Goal: Task Accomplishment & Management: Complete application form

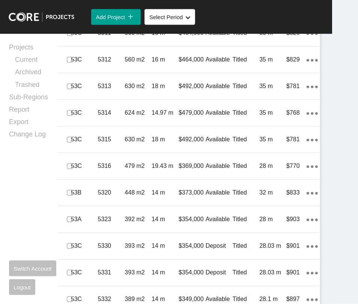
scroll to position [1415, 0]
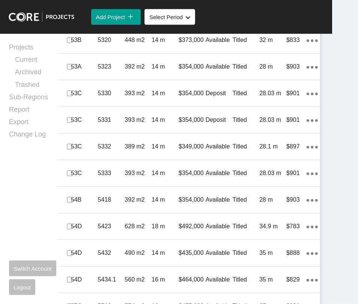
scroll to position [1568, 0]
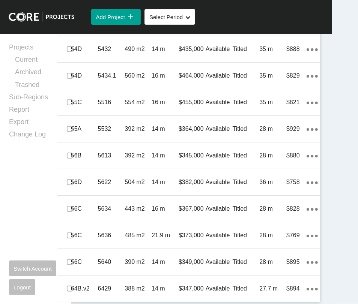
scroll to position [1796, 0]
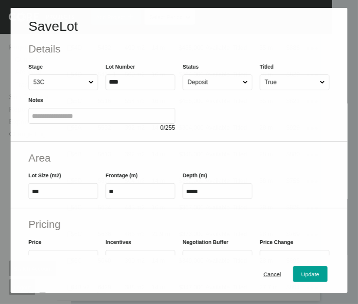
scroll to position [1978, 0]
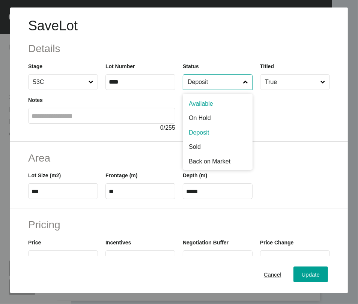
click at [229, 90] on input "Deposit" at bounding box center [214, 82] width 56 height 15
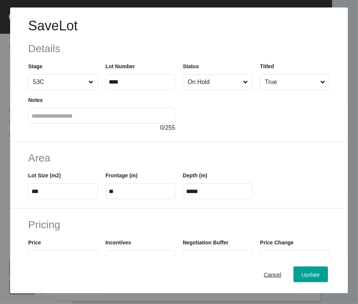
drag, startPoint x: 216, startPoint y: 144, endPoint x: 226, endPoint y: 164, distance: 22.0
click at [310, 272] on div "Update" at bounding box center [311, 275] width 22 height 10
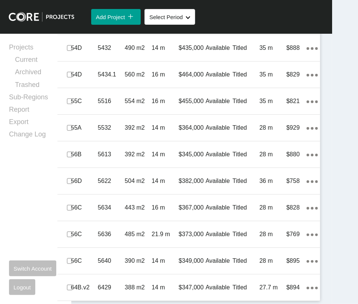
scroll to position [2222, 0]
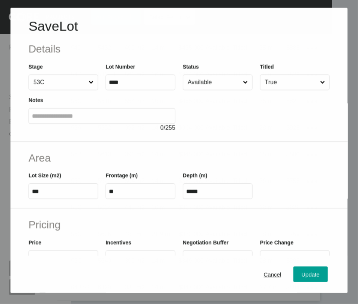
scroll to position [2193, 0]
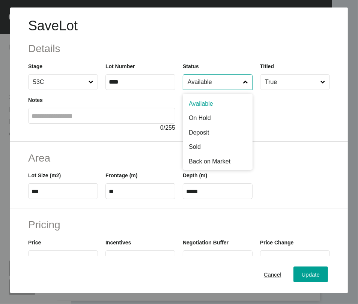
drag, startPoint x: 199, startPoint y: 108, endPoint x: 203, endPoint y: 120, distance: 12.8
click at [199, 90] on input "Available" at bounding box center [214, 82] width 56 height 15
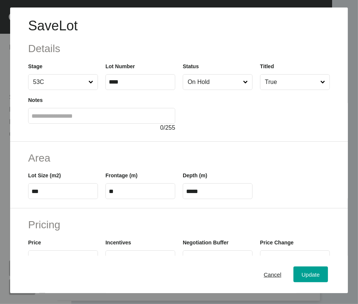
drag, startPoint x: 208, startPoint y: 142, endPoint x: 220, endPoint y: 158, distance: 20.1
click at [308, 269] on button "Update" at bounding box center [310, 275] width 35 height 16
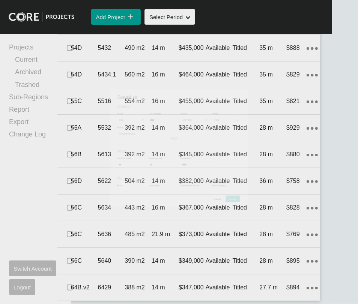
scroll to position [2222, 0]
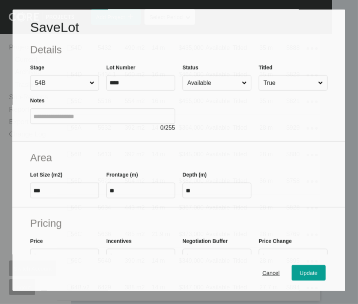
scroll to position [2193, 0]
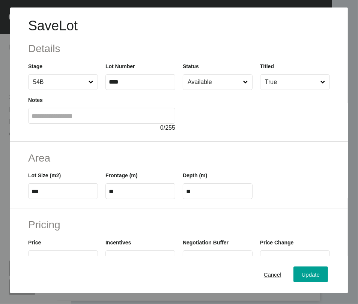
click at [209, 90] on input "Available" at bounding box center [214, 82] width 56 height 15
click at [301, 268] on button "Update" at bounding box center [310, 275] width 35 height 16
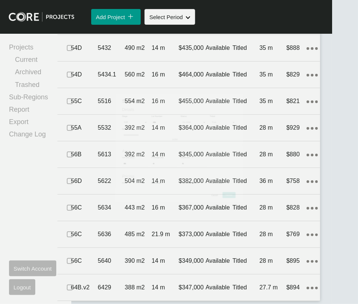
scroll to position [2222, 0]
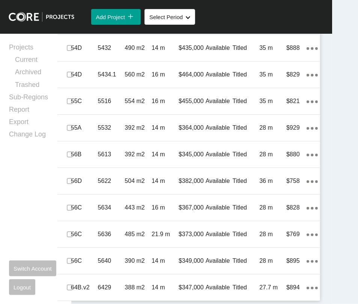
click at [72, 24] on label at bounding box center [70, 21] width 6 height 6
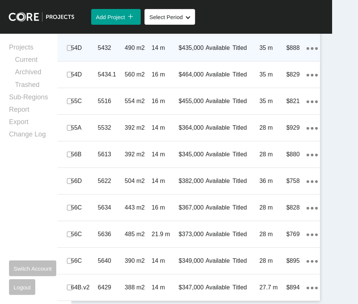
click at [68, 54] on span at bounding box center [69, 47] width 11 height 11
click at [72, 51] on label at bounding box center [70, 48] width 6 height 6
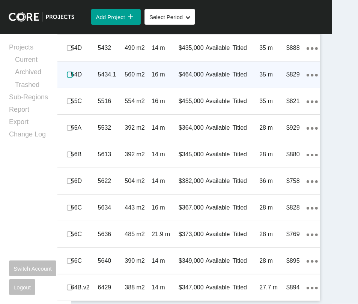
click at [73, 78] on label at bounding box center [70, 75] width 6 height 6
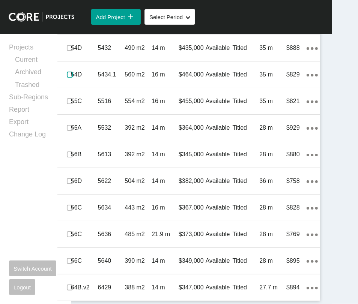
scroll to position [2455, 0]
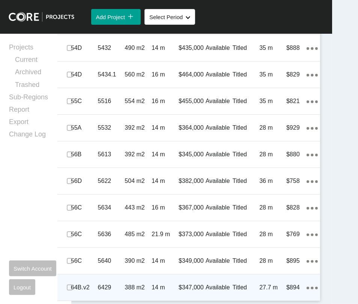
click at [238, 284] on p "Titled" at bounding box center [246, 288] width 27 height 8
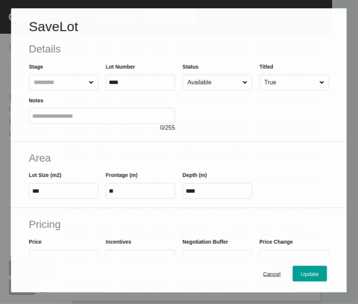
scroll to position [2425, 0]
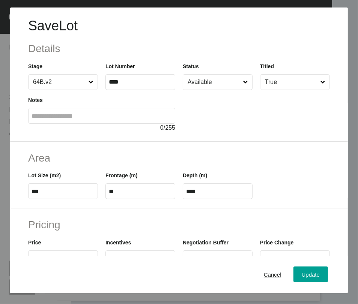
click at [197, 90] on input "Available" at bounding box center [214, 82] width 56 height 15
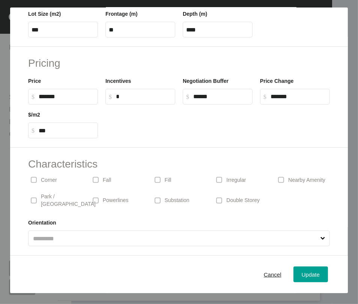
scroll to position [170, 0]
click at [320, 269] on button "Update" at bounding box center [310, 275] width 35 height 16
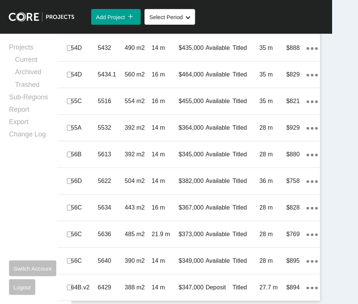
scroll to position [2455, 0]
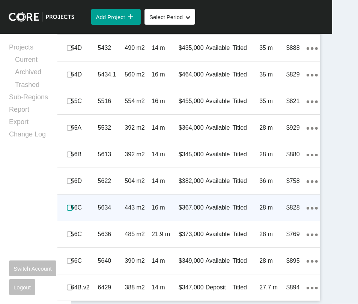
click at [73, 205] on label at bounding box center [70, 208] width 6 height 6
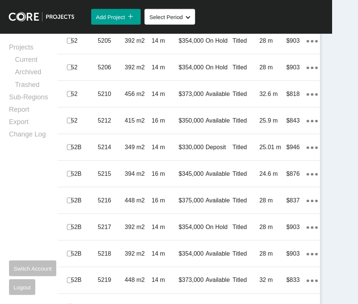
scroll to position [569, 0]
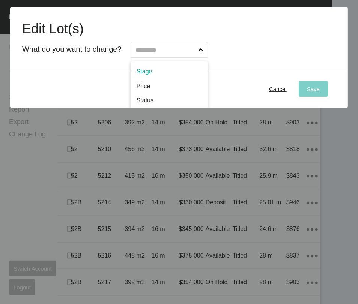
click at [168, 57] on input "text" at bounding box center [165, 49] width 63 height 15
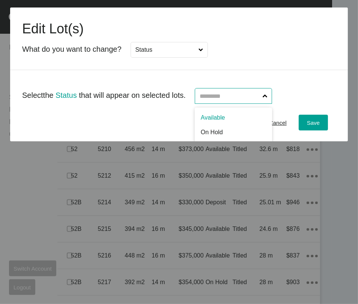
click at [253, 104] on input "text" at bounding box center [229, 96] width 63 height 15
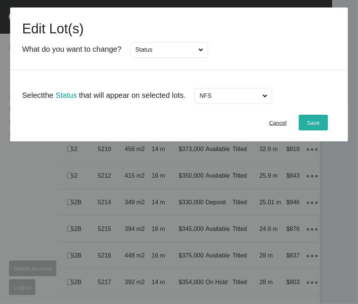
click at [303, 131] on button "Save" at bounding box center [313, 123] width 29 height 16
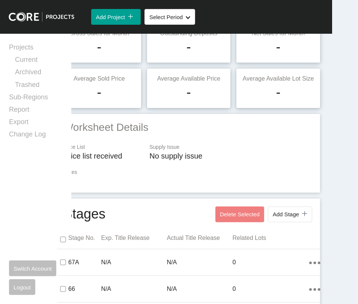
scroll to position [0, 0]
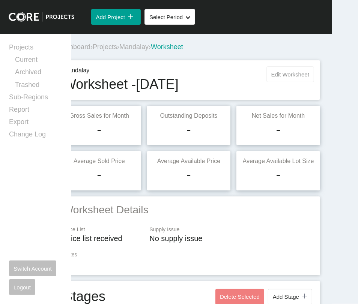
click at [276, 78] on span "Edit Worksheet" at bounding box center [290, 74] width 38 height 6
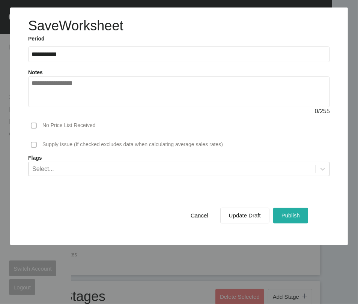
click at [273, 224] on button "Publish" at bounding box center [290, 216] width 35 height 16
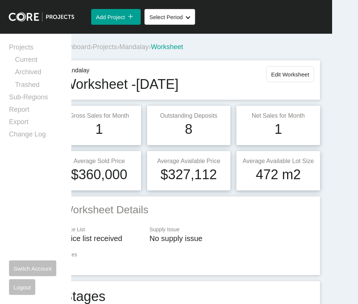
click at [117, 51] on span "Projects" at bounding box center [105, 47] width 24 height 8
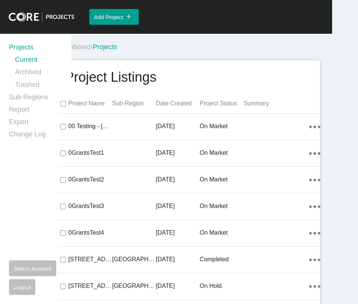
scroll to position [14220, 0]
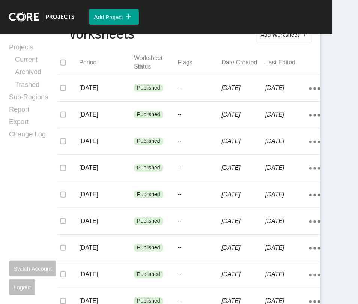
scroll to position [147, 0]
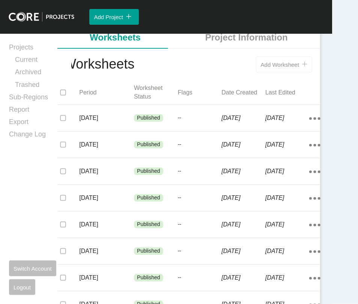
click at [275, 72] on button "Add Worksheet icon/tick copy 11 Created with Sketch." at bounding box center [284, 65] width 56 height 16
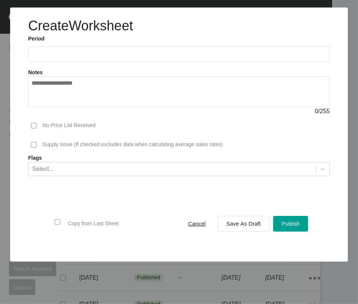
click at [78, 57] on input "text" at bounding box center [179, 54] width 295 height 6
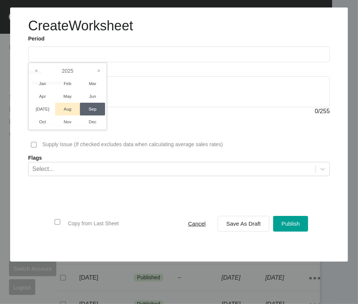
click at [79, 116] on li "Aug" at bounding box center [67, 109] width 25 height 13
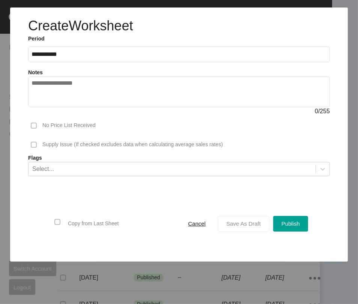
click at [253, 232] on button "Save As Draft" at bounding box center [244, 224] width 52 height 16
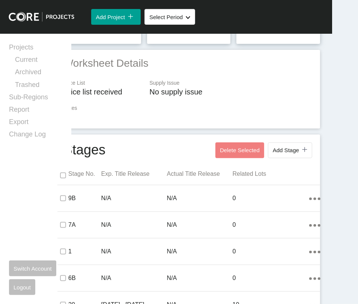
drag, startPoint x: 17, startPoint y: 31, endPoint x: 19, endPoint y: 41, distance: 9.6
click at [19, 34] on div "Group 2 Created with Sketch. . Add Project icon/tick copy 11 Created with Sketc…" at bounding box center [153, 17] width 358 height 34
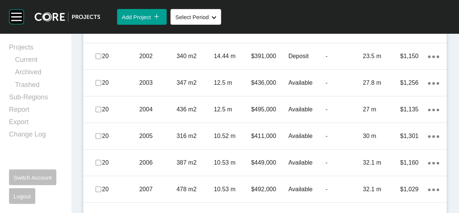
scroll to position [617, 0]
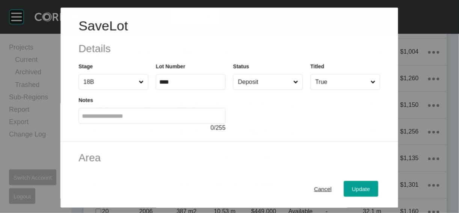
scroll to position [588, 0]
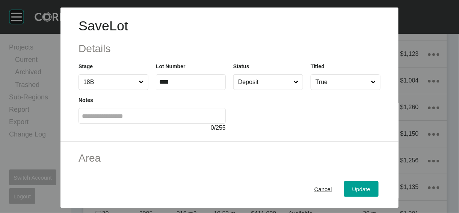
click at [269, 90] on input "Deposit" at bounding box center [264, 82] width 56 height 15
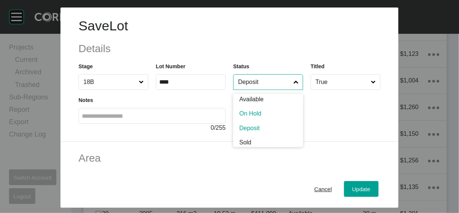
scroll to position [0, 0]
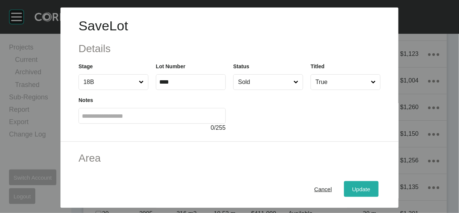
click at [370, 182] on button "Update" at bounding box center [361, 189] width 35 height 16
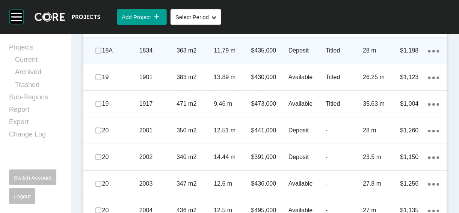
scroll to position [617, 0]
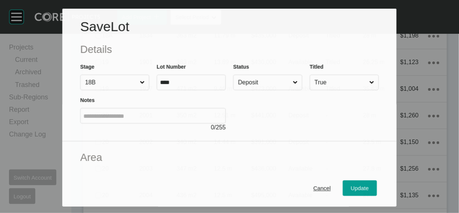
scroll to position [588, 0]
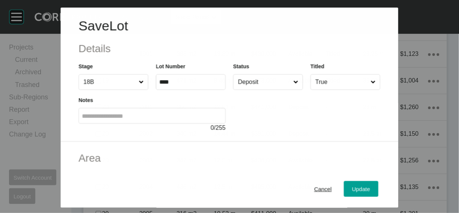
click at [266, 90] on input "Deposit" at bounding box center [263, 82] width 55 height 15
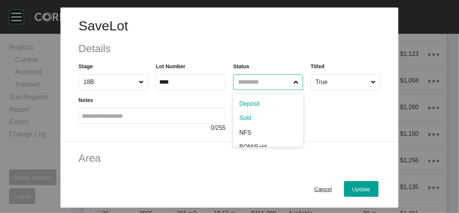
drag, startPoint x: 251, startPoint y: 147, endPoint x: 255, endPoint y: 149, distance: 3.9
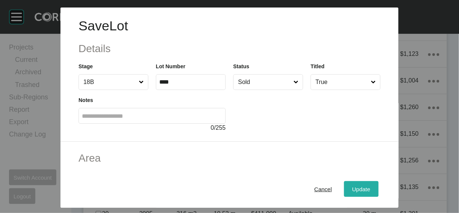
click at [372, 190] on div "Update" at bounding box center [361, 189] width 22 height 10
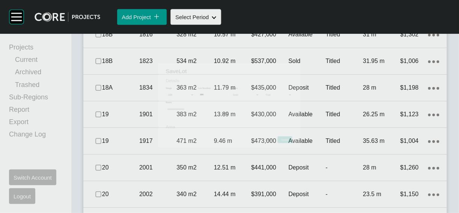
scroll to position [617, 0]
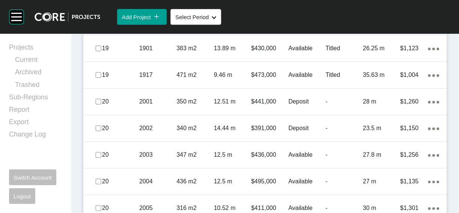
click at [340, 26] on p "Titled" at bounding box center [343, 22] width 37 height 8
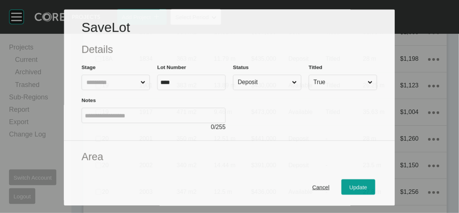
scroll to position [588, 0]
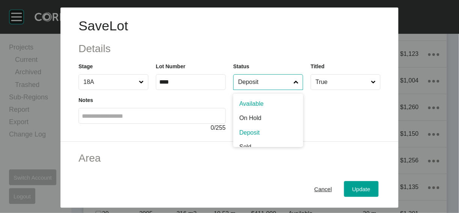
click at [271, 90] on input "Deposit" at bounding box center [264, 82] width 56 height 15
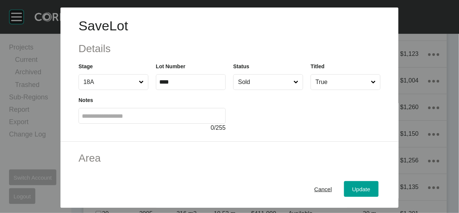
drag, startPoint x: 270, startPoint y: 145, endPoint x: 305, endPoint y: 156, distance: 36.1
click at [370, 186] on span "Update" at bounding box center [361, 189] width 18 height 6
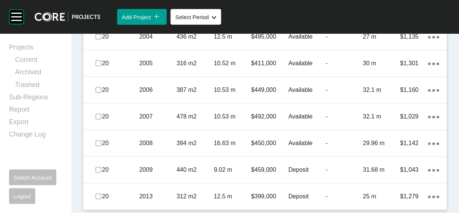
scroll to position [1002, 0]
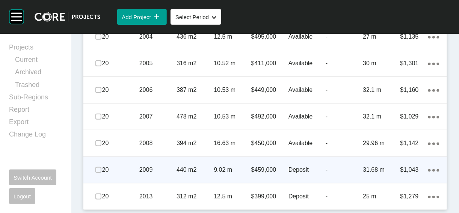
click at [325, 167] on div "-" at bounding box center [343, 169] width 37 height 23
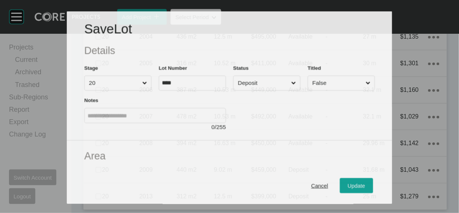
scroll to position [973, 0]
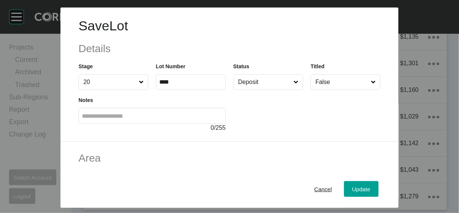
drag, startPoint x: 284, startPoint y: 96, endPoint x: 284, endPoint y: 102, distance: 6.0
click at [284, 90] on input "Deposit" at bounding box center [264, 82] width 56 height 15
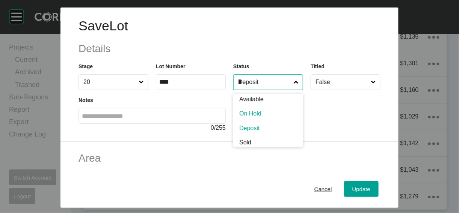
scroll to position [0, 0]
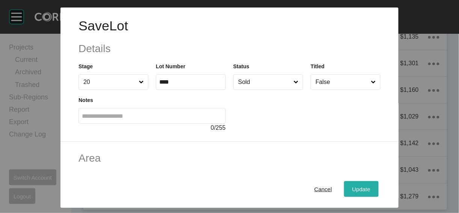
click at [370, 181] on button "Update" at bounding box center [361, 189] width 35 height 16
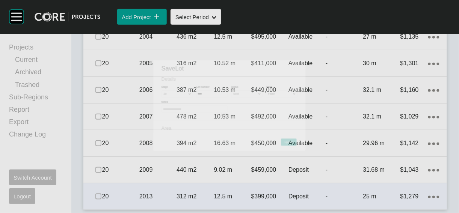
scroll to position [1002, 0]
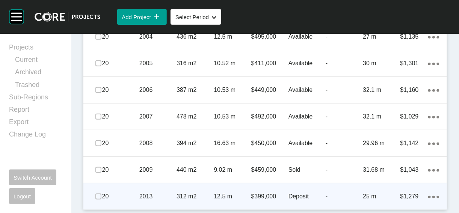
click at [290, 185] on div "Deposit" at bounding box center [306, 196] width 37 height 23
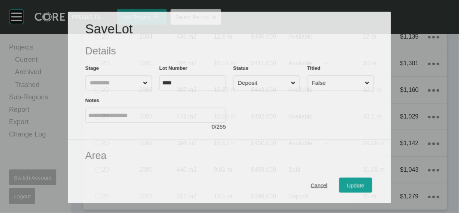
scroll to position [973, 0]
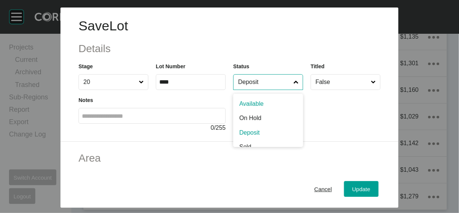
click at [256, 90] on input "Deposit" at bounding box center [264, 82] width 56 height 15
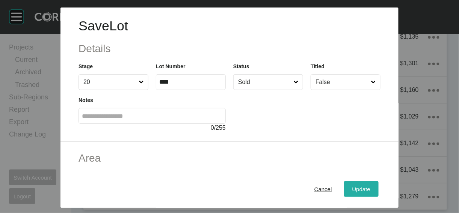
click at [372, 184] on div "Update" at bounding box center [361, 189] width 22 height 10
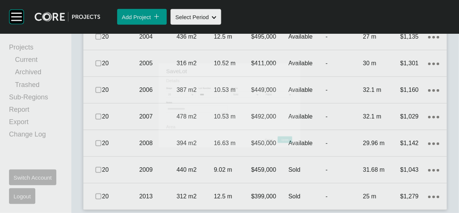
scroll to position [1002, 0]
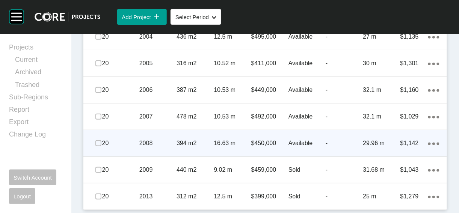
click at [317, 137] on div "Available" at bounding box center [306, 143] width 37 height 23
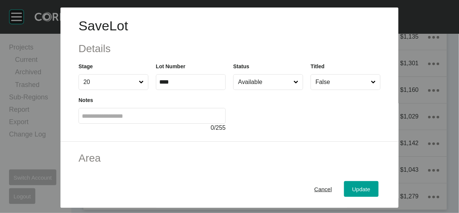
scroll to position [175, 0]
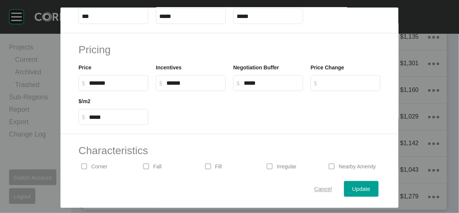
click at [331, 186] on span "Cancel" at bounding box center [323, 189] width 18 height 6
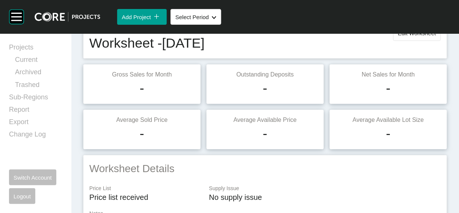
scroll to position [0, 0]
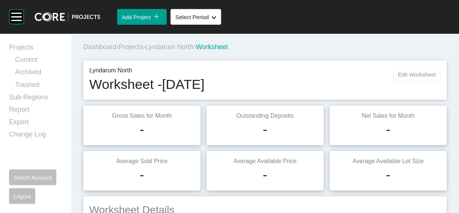
click at [398, 78] on span "Edit Worksheet" at bounding box center [417, 74] width 38 height 6
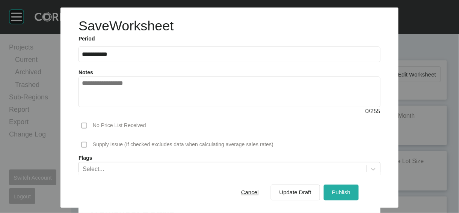
click at [350, 190] on span "Publish" at bounding box center [341, 193] width 18 height 6
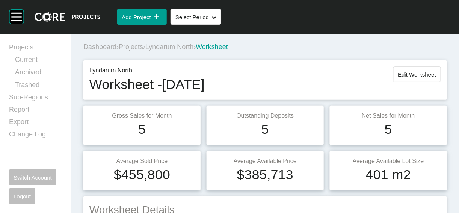
click at [143, 51] on span "Projects" at bounding box center [131, 47] width 24 height 8
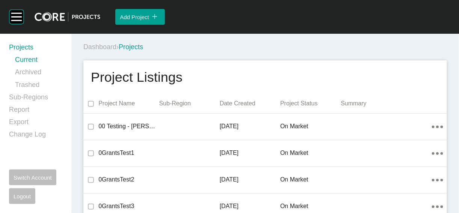
scroll to position [12709, 0]
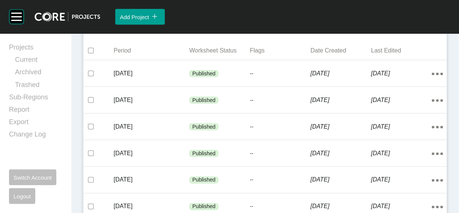
scroll to position [192, 0]
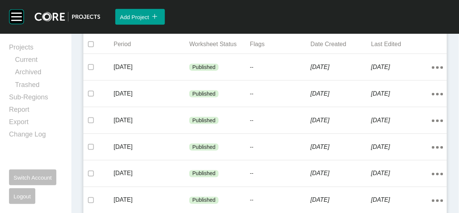
click at [387, 23] on span "Add Worksheet" at bounding box center [406, 19] width 38 height 6
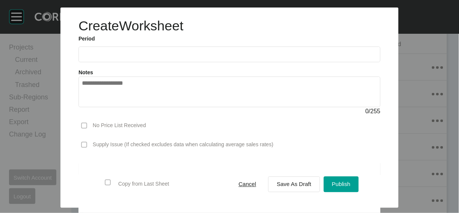
click at [82, 57] on input "text" at bounding box center [229, 54] width 295 height 6
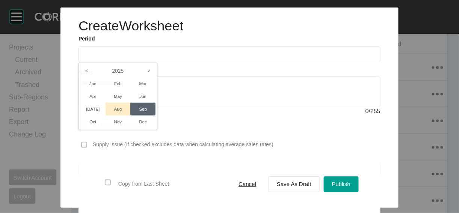
click at [105, 116] on li "Aug" at bounding box center [117, 109] width 25 height 13
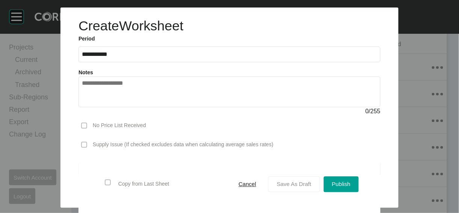
click at [311, 181] on span "Save As Draft" at bounding box center [294, 184] width 35 height 6
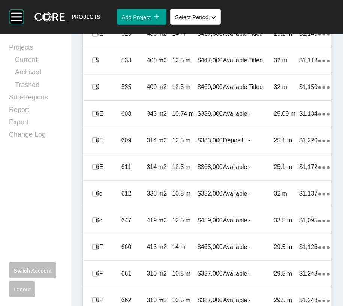
scroll to position [659, 0]
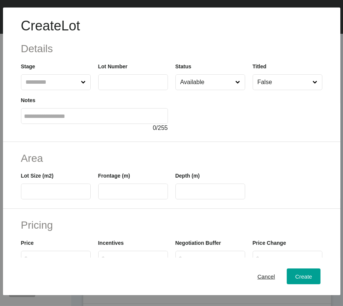
click at [39, 90] on input "text" at bounding box center [52, 82] width 56 height 15
click at [124, 85] on input "text" at bounding box center [133, 82] width 63 height 6
click at [81, 195] on input "text" at bounding box center [55, 191] width 63 height 6
click at [203, 90] on input "Available" at bounding box center [207, 82] width 56 height 15
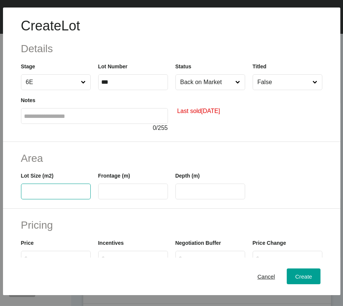
click at [74, 195] on input "text" at bounding box center [55, 191] width 63 height 6
click at [131, 195] on input "text" at bounding box center [133, 191] width 63 height 6
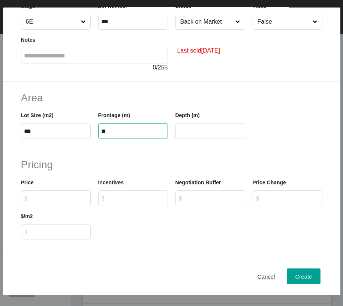
scroll to position [107, 0]
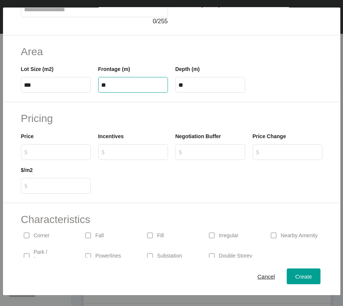
click at [81, 155] on input "$ Created with Sketch. $" at bounding box center [60, 152] width 56 height 6
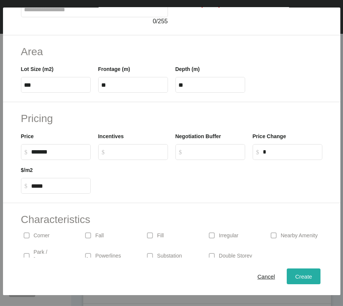
click at [287, 280] on button "Create" at bounding box center [303, 276] width 33 height 16
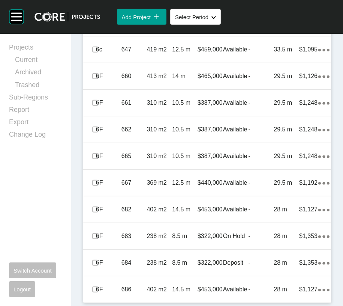
scroll to position [1025, 0]
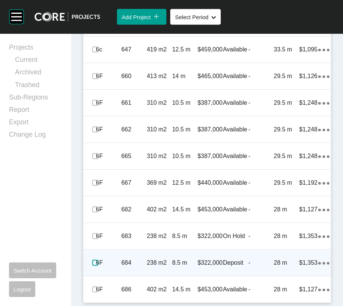
click at [98, 260] on label at bounding box center [95, 263] width 6 height 6
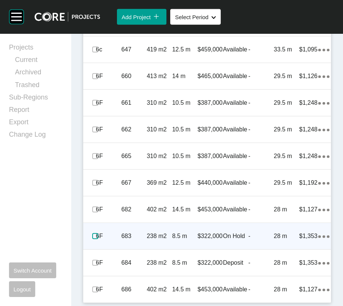
click at [97, 233] on label at bounding box center [95, 236] width 6 height 6
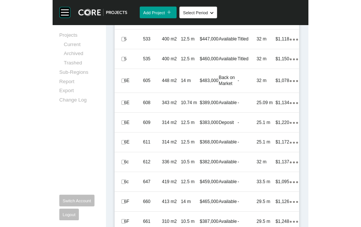
scroll to position [701, 0]
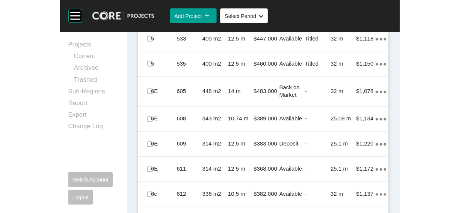
scroll to position [591, 0]
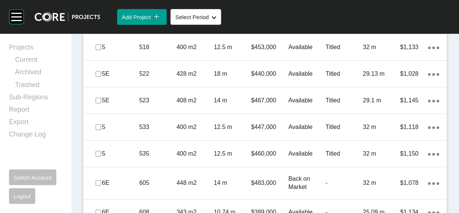
click at [149, 25] on p "508" at bounding box center [157, 21] width 37 height 8
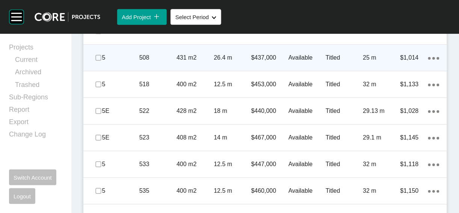
scroll to position [591, 0]
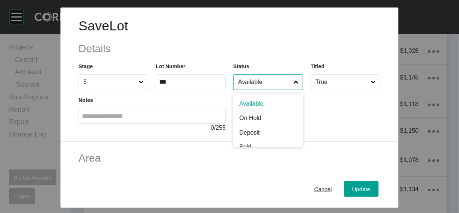
click at [253, 90] on input "Available" at bounding box center [264, 82] width 56 height 15
drag, startPoint x: 254, startPoint y: 145, endPoint x: 259, endPoint y: 148, distance: 5.9
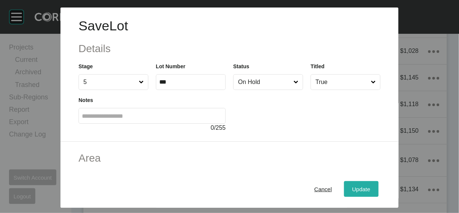
click at [372, 184] on div "Update" at bounding box center [361, 189] width 22 height 10
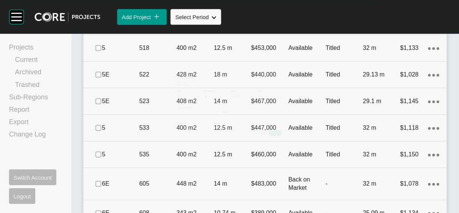
scroll to position [620, 0]
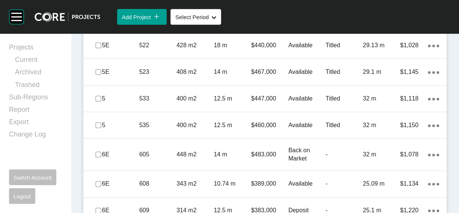
click at [174, 23] on p "518" at bounding box center [157, 19] width 37 height 8
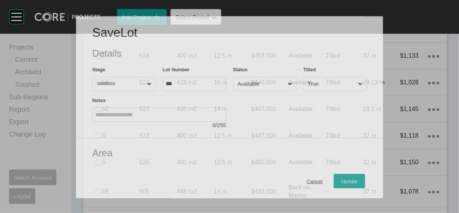
scroll to position [591, 0]
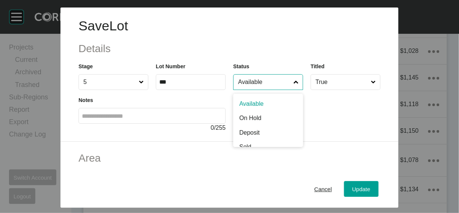
drag, startPoint x: 256, startPoint y: 99, endPoint x: 257, endPoint y: 114, distance: 15.4
click at [256, 90] on input "Available" at bounding box center [264, 82] width 56 height 15
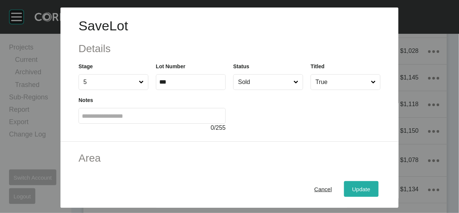
click at [372, 184] on div "Update" at bounding box center [361, 189] width 22 height 10
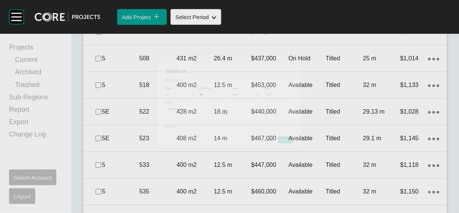
scroll to position [620, 0]
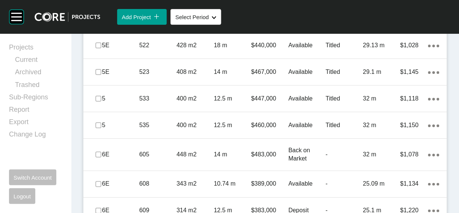
click at [244, 57] on div "18 m" at bounding box center [232, 45] width 37 height 23
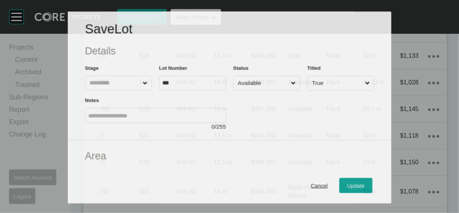
scroll to position [591, 0]
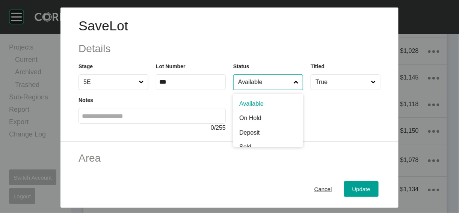
drag, startPoint x: 292, startPoint y: 107, endPoint x: 289, endPoint y: 113, distance: 6.7
click at [292, 90] on input "Available" at bounding box center [264, 82] width 56 height 15
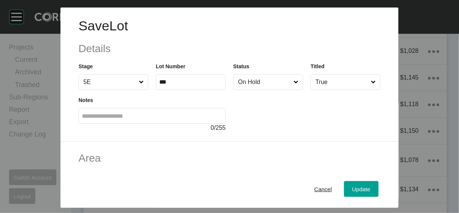
drag, startPoint x: 271, startPoint y: 145, endPoint x: 273, endPoint y: 149, distance: 5.2
click at [372, 188] on div "Update" at bounding box center [361, 189] width 22 height 10
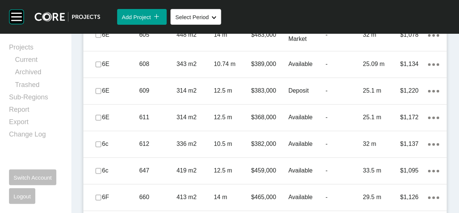
scroll to position [754, 0]
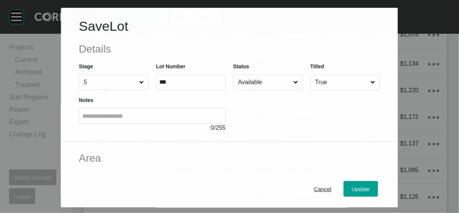
scroll to position [725, 0]
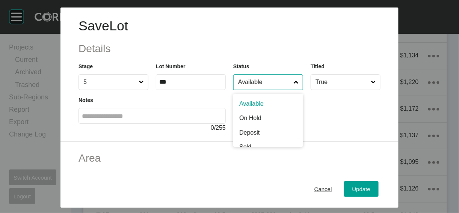
click at [272, 90] on input "Available" at bounding box center [264, 82] width 56 height 15
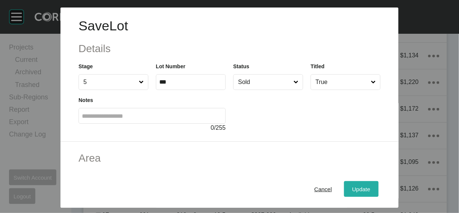
click at [370, 186] on span "Update" at bounding box center [361, 189] width 18 height 6
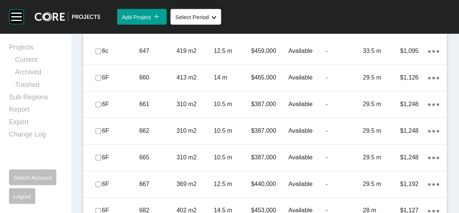
scroll to position [866, 0]
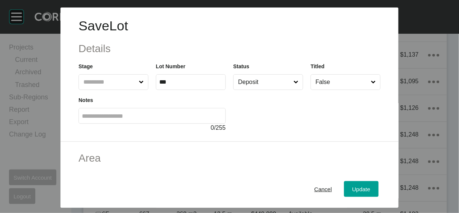
scroll to position [837, 0]
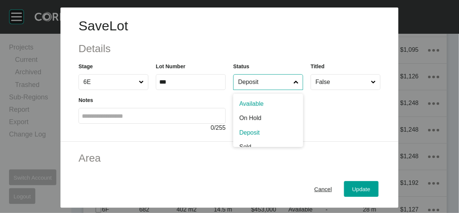
drag, startPoint x: 274, startPoint y: 105, endPoint x: 267, endPoint y: 111, distance: 8.8
click at [274, 90] on input "Deposit" at bounding box center [264, 82] width 56 height 15
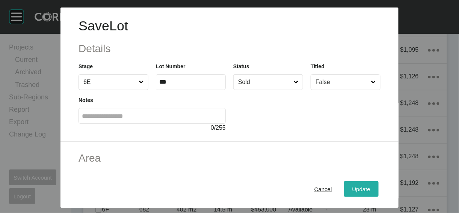
click at [378, 181] on button "Update" at bounding box center [361, 189] width 35 height 16
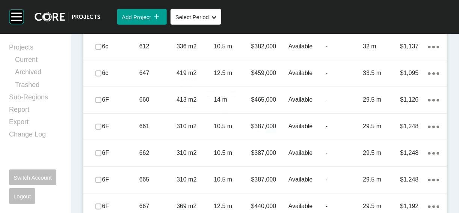
scroll to position [866, 0]
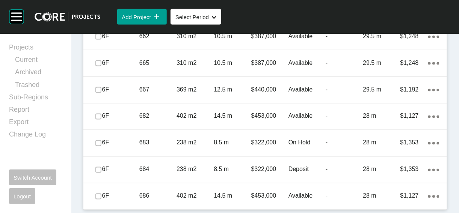
scroll to position [1209, 0]
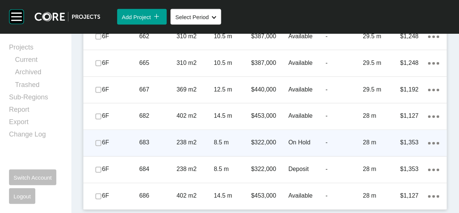
click at [363, 147] on p "28 m" at bounding box center [381, 143] width 37 height 8
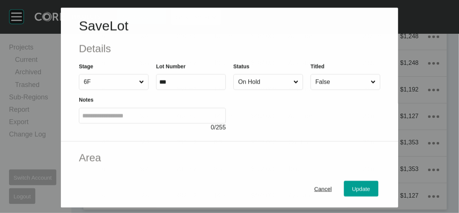
scroll to position [1179, 0]
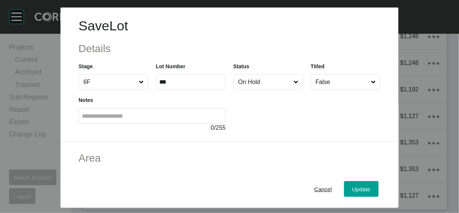
click at [292, 90] on input "On Hold" at bounding box center [264, 82] width 56 height 15
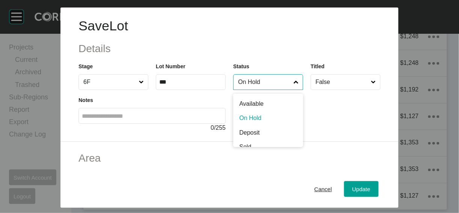
scroll to position [5, 0]
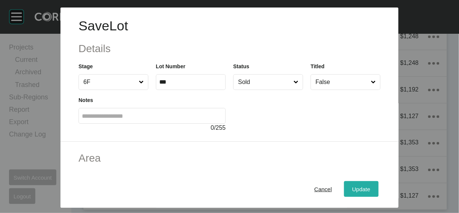
click at [368, 181] on button "Update" at bounding box center [361, 189] width 35 height 16
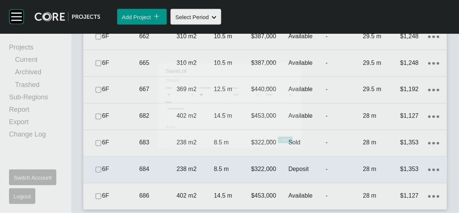
scroll to position [1209, 0]
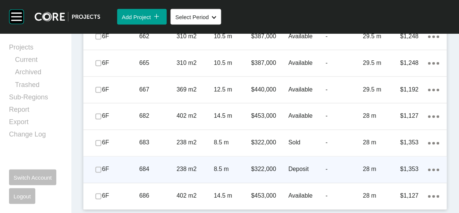
click at [325, 174] on p "-" at bounding box center [343, 169] width 37 height 8
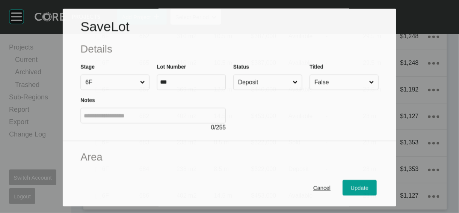
scroll to position [1179, 0]
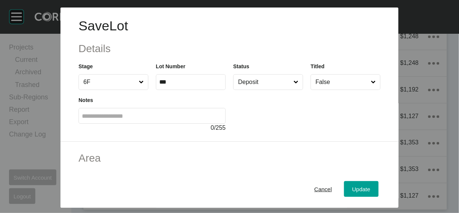
click at [245, 90] on input "Deposit" at bounding box center [264, 82] width 56 height 15
click at [370, 186] on span "Update" at bounding box center [361, 189] width 18 height 6
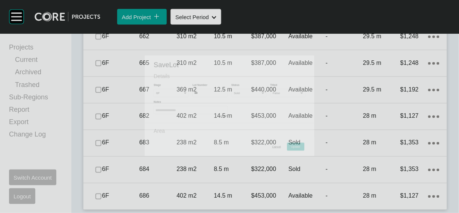
scroll to position [1209, 0]
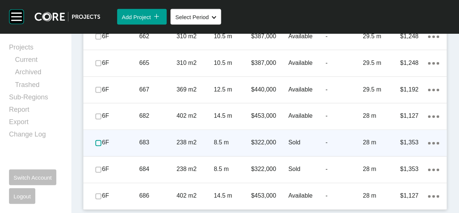
click at [101, 146] on label at bounding box center [98, 143] width 6 height 6
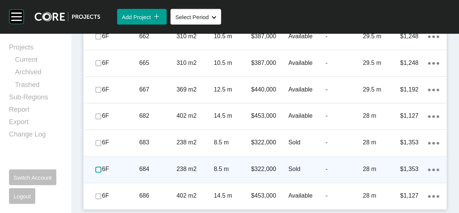
click at [101, 173] on label at bounding box center [98, 170] width 6 height 6
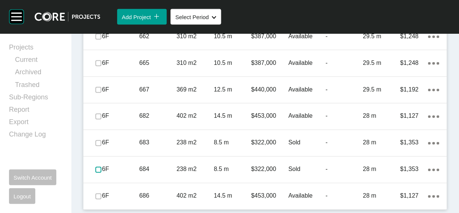
scroll to position [1241, 0]
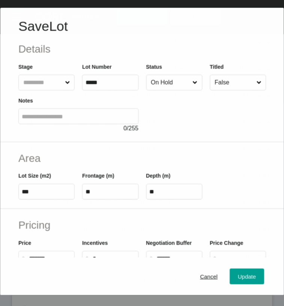
click at [157, 90] on input "On Hold" at bounding box center [170, 82] width 42 height 15
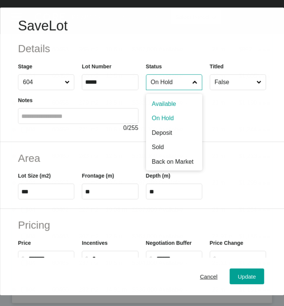
scroll to position [2057, 0]
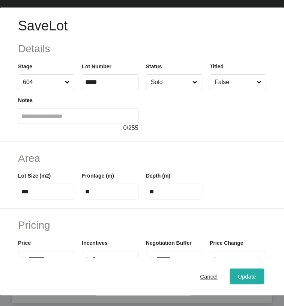
click at [238, 276] on span "Update" at bounding box center [247, 276] width 18 height 6
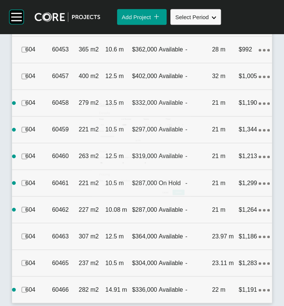
scroll to position [2087, 0]
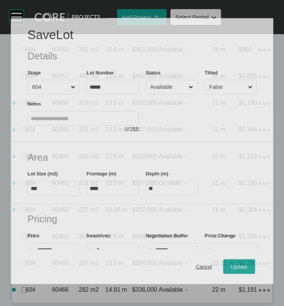
scroll to position [2057, 0]
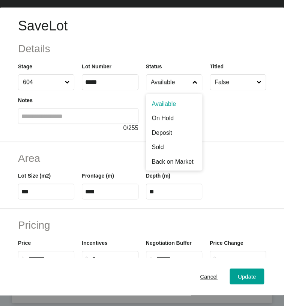
click at [146, 90] on label "Available" at bounding box center [174, 82] width 56 height 16
click at [149, 90] on input "Available" at bounding box center [170, 82] width 42 height 15
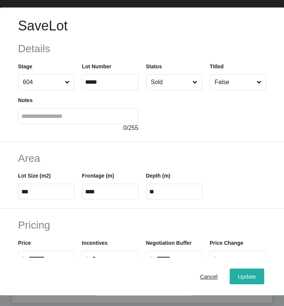
click at [238, 277] on span "Update" at bounding box center [247, 276] width 18 height 6
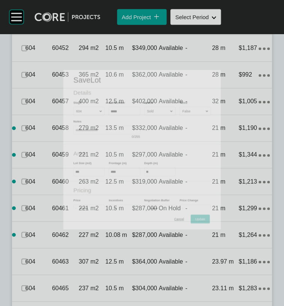
scroll to position [2087, 0]
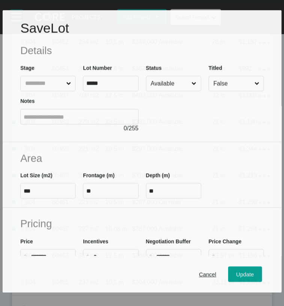
scroll to position [2057, 0]
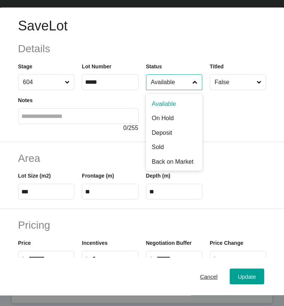
click at [173, 90] on input "Available" at bounding box center [170, 82] width 42 height 15
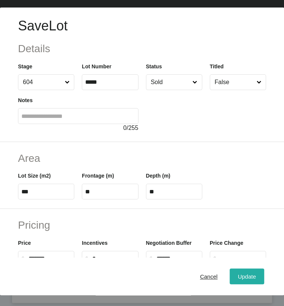
click at [238, 280] on span "Update" at bounding box center [247, 276] width 18 height 6
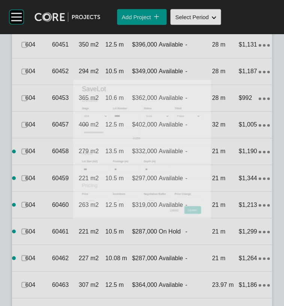
scroll to position [2087, 0]
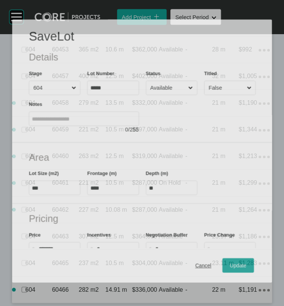
scroll to position [2126, 0]
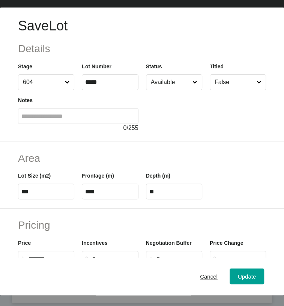
click at [191, 90] on span at bounding box center [195, 82] width 8 height 15
click at [181, 90] on input "Available" at bounding box center [170, 82] width 42 height 15
click at [238, 280] on span "Update" at bounding box center [247, 276] width 18 height 6
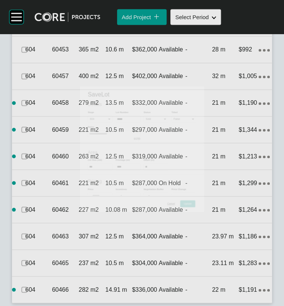
scroll to position [2155, 0]
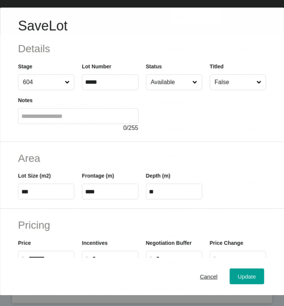
scroll to position [2247, 0]
click at [175, 90] on input "Available" at bounding box center [170, 82] width 42 height 15
click at [236, 274] on div "Update" at bounding box center [247, 276] width 22 height 10
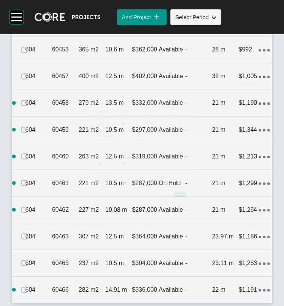
scroll to position [2276, 0]
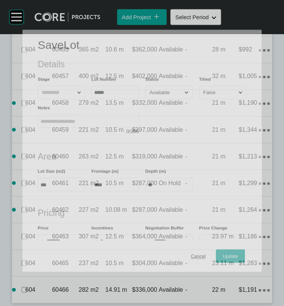
scroll to position [2247, 0]
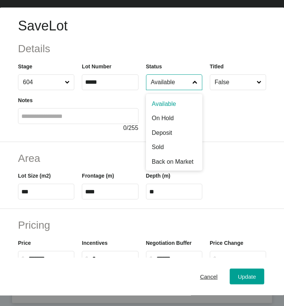
drag, startPoint x: 163, startPoint y: 105, endPoint x: 164, endPoint y: 119, distance: 14.3
click at [164, 90] on input "Available" at bounding box center [170, 82] width 42 height 15
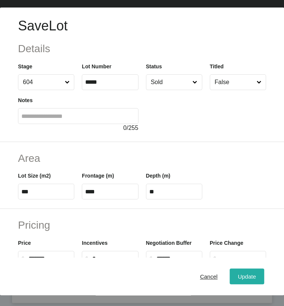
click at [236, 284] on button "Update" at bounding box center [247, 276] width 35 height 16
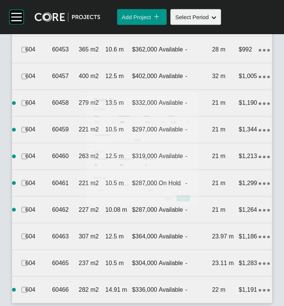
scroll to position [2276, 0]
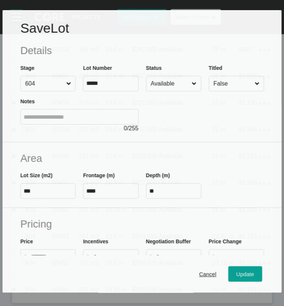
scroll to position [2247, 0]
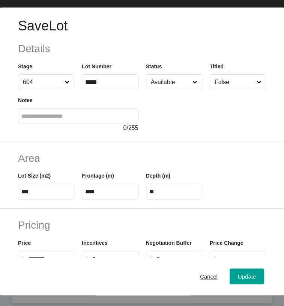
click at [171, 90] on input "Available" at bounding box center [170, 82] width 42 height 15
click at [220, 288] on div "Cancel Update" at bounding box center [142, 276] width 284 height 38
click at [236, 281] on div "Update" at bounding box center [247, 276] width 22 height 10
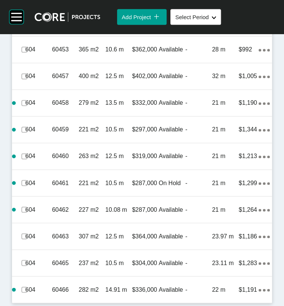
scroll to position [2313, 0]
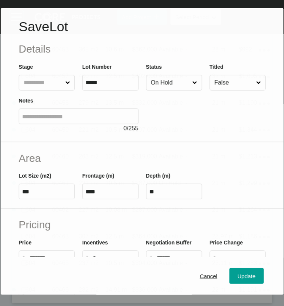
scroll to position [2284, 0]
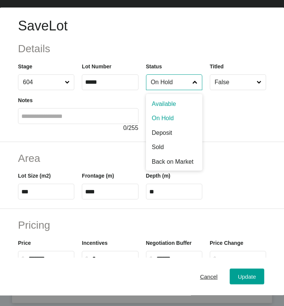
click at [166, 90] on input "On Hold" at bounding box center [170, 82] width 42 height 15
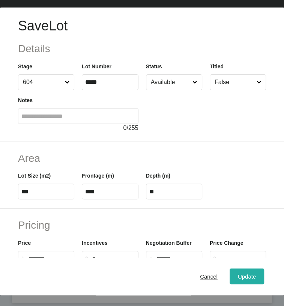
click at [238, 275] on span "Update" at bounding box center [247, 276] width 18 height 6
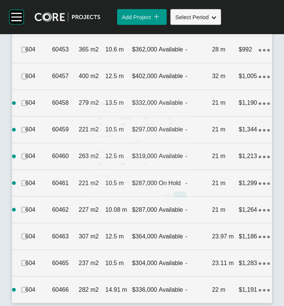
scroll to position [2313, 0]
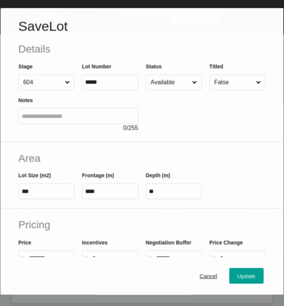
scroll to position [2284, 0]
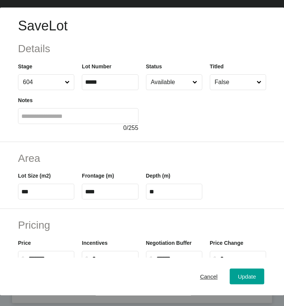
click at [275, 209] on div "Area Lot Size (m2) *** Frontage (m) **** Depth (m) **" at bounding box center [142, 175] width 284 height 67
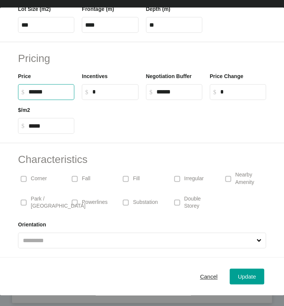
drag, startPoint x: 39, startPoint y: 60, endPoint x: 43, endPoint y: 60, distance: 4.1
click at [43, 89] on input "******" at bounding box center [50, 92] width 42 height 6
type input "*******"
type input "******"
type input "*****"
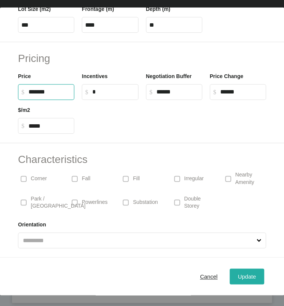
click at [238, 278] on span "Update" at bounding box center [247, 276] width 18 height 6
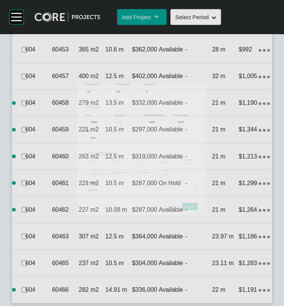
scroll to position [2313, 0]
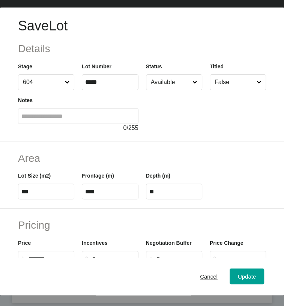
scroll to position [257, 0]
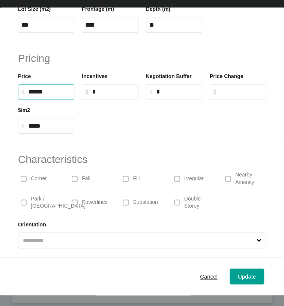
drag, startPoint x: 40, startPoint y: 62, endPoint x: 46, endPoint y: 60, distance: 5.9
click at [46, 89] on input "******" at bounding box center [50, 92] width 42 height 6
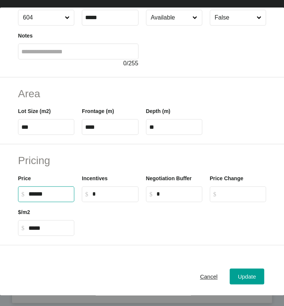
scroll to position [48, 0]
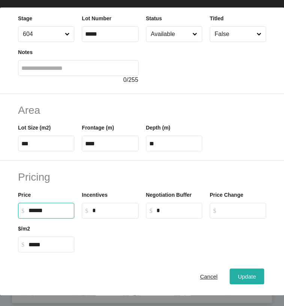
type input "*******"
type input "*****"
click at [238, 275] on span "Update" at bounding box center [247, 276] width 18 height 6
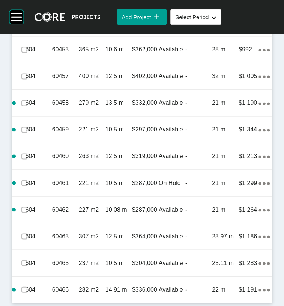
scroll to position [2313, 0]
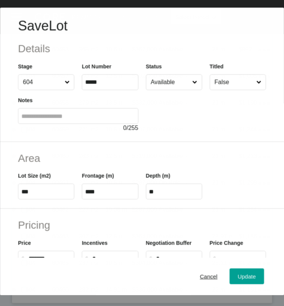
scroll to position [2508, 0]
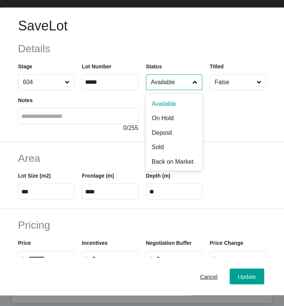
click at [169, 90] on input "Available" at bounding box center [170, 82] width 42 height 15
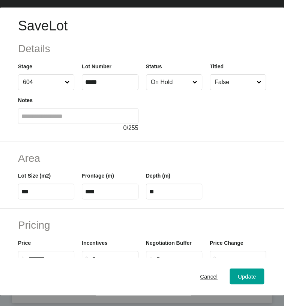
scroll to position [257, 0]
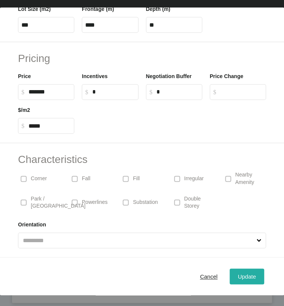
click at [238, 280] on span "Update" at bounding box center [247, 276] width 18 height 6
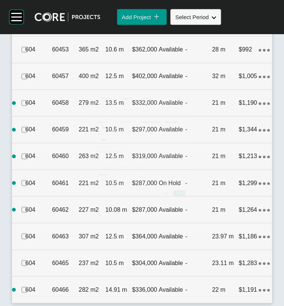
scroll to position [2536, 0]
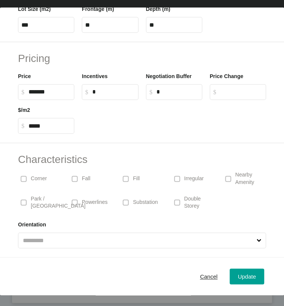
scroll to position [218, 0]
click at [200, 278] on span "Cancel" at bounding box center [209, 276] width 18 height 6
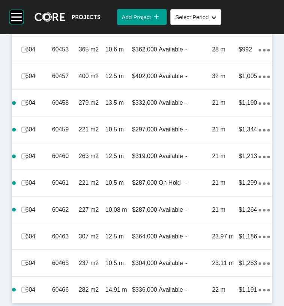
click at [165, 27] on p "Available" at bounding box center [172, 23] width 27 height 8
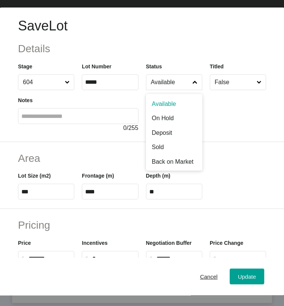
click at [191, 90] on span at bounding box center [195, 82] width 8 height 15
click at [188, 90] on input "Available" at bounding box center [170, 82] width 42 height 15
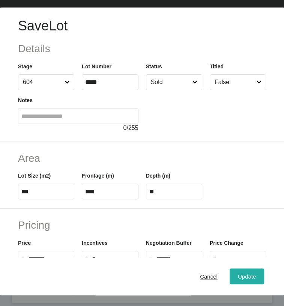
click at [238, 274] on span "Update" at bounding box center [247, 276] width 18 height 6
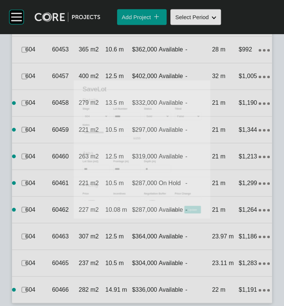
scroll to position [2536, 0]
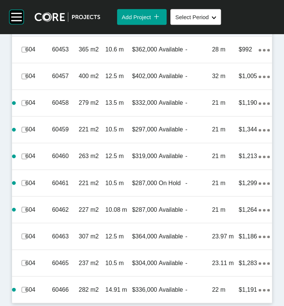
click at [27, 26] on label at bounding box center [24, 23] width 6 height 6
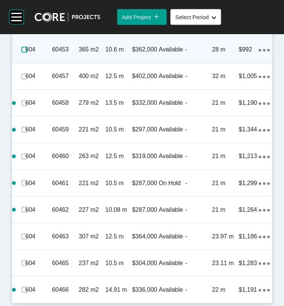
click at [27, 53] on label at bounding box center [24, 50] width 6 height 6
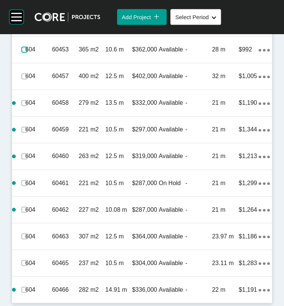
scroll to position [2594, 0]
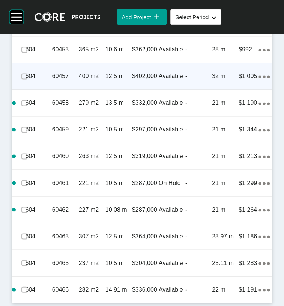
click at [90, 80] on p "400 m2" at bounding box center [92, 76] width 27 height 8
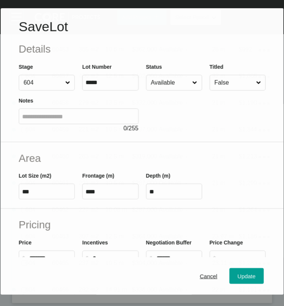
scroll to position [2564, 0]
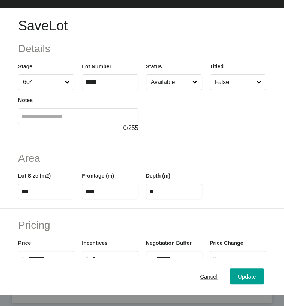
click at [170, 90] on input "Available" at bounding box center [170, 82] width 42 height 15
click at [236, 281] on div "Update" at bounding box center [247, 276] width 22 height 10
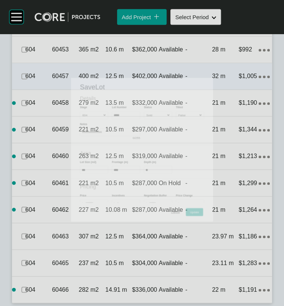
scroll to position [2593, 0]
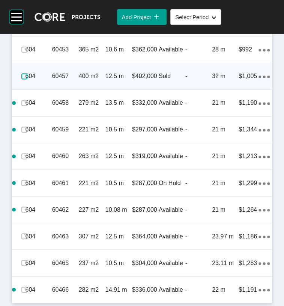
click at [27, 79] on label at bounding box center [24, 76] width 6 height 6
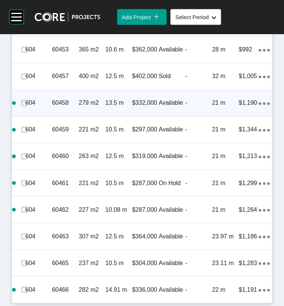
click at [179, 114] on div "Available" at bounding box center [172, 102] width 27 height 23
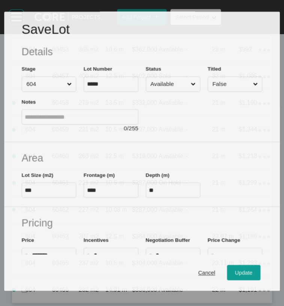
scroll to position [2564, 0]
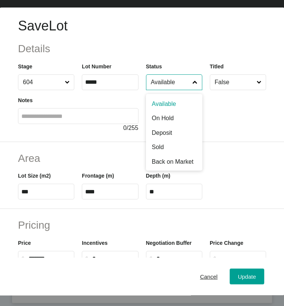
click at [165, 90] on input "Available" at bounding box center [170, 82] width 42 height 15
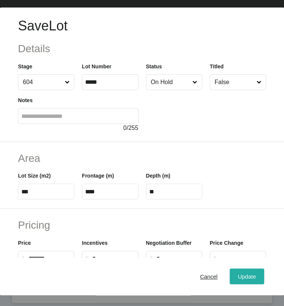
click at [238, 276] on span "Update" at bounding box center [247, 276] width 18 height 6
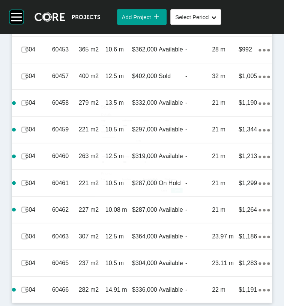
scroll to position [2593, 0]
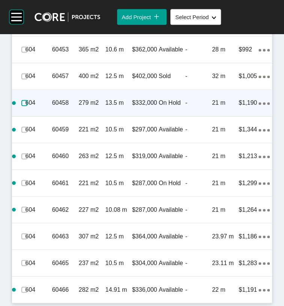
click at [27, 106] on label at bounding box center [24, 103] width 6 height 6
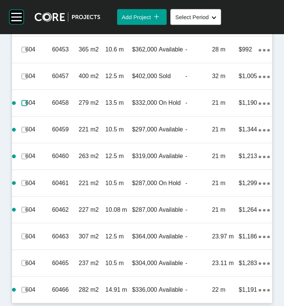
scroll to position [2806, 0]
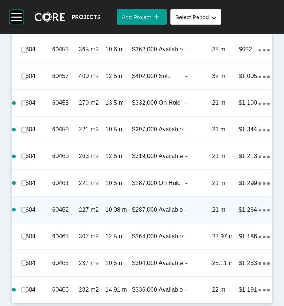
click at [189, 221] on div "-" at bounding box center [198, 209] width 27 height 23
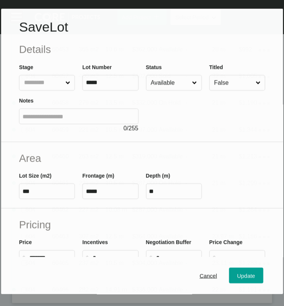
scroll to position [2777, 0]
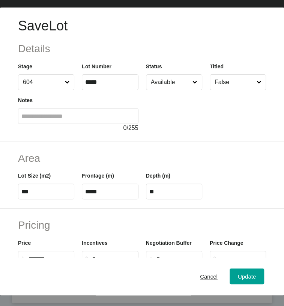
click at [175, 90] on input "Available" at bounding box center [170, 82] width 42 height 15
click at [238, 276] on span "Update" at bounding box center [247, 276] width 18 height 6
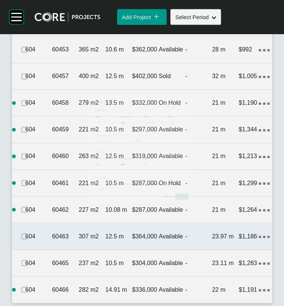
scroll to position [2806, 0]
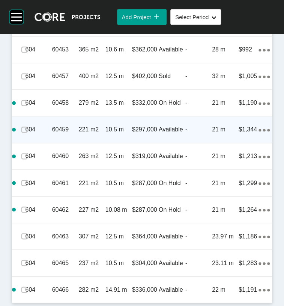
click at [119, 133] on p "10.5 m" at bounding box center [118, 129] width 27 height 8
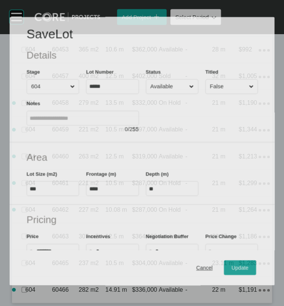
scroll to position [2777, 0]
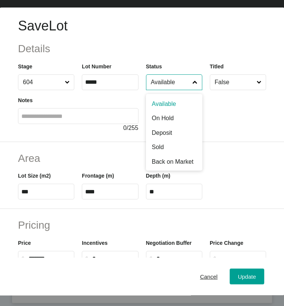
click at [153, 90] on input "Available" at bounding box center [170, 82] width 42 height 15
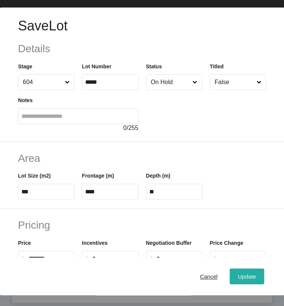
click at [238, 277] on span "Update" at bounding box center [247, 276] width 18 height 6
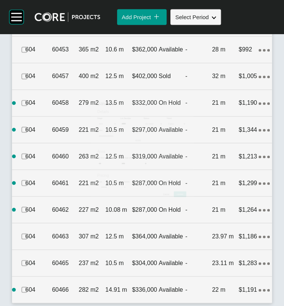
scroll to position [2806, 0]
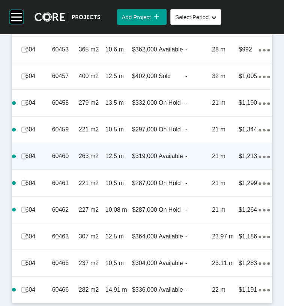
click at [146, 160] on p "$319,000" at bounding box center [145, 156] width 27 height 8
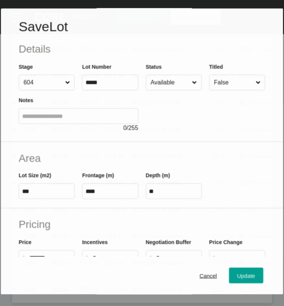
scroll to position [2777, 0]
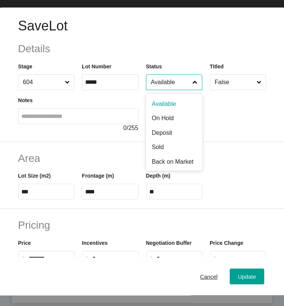
click at [172, 90] on input "Available" at bounding box center [170, 82] width 42 height 15
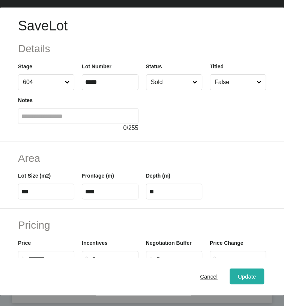
click at [238, 280] on span "Update" at bounding box center [247, 276] width 18 height 6
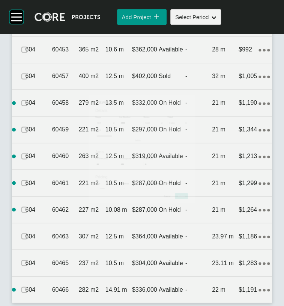
scroll to position [2806, 0]
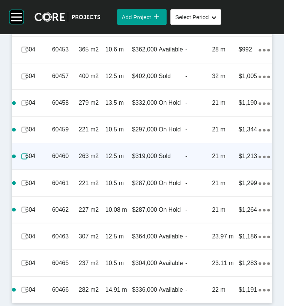
click at [27, 159] on label at bounding box center [24, 156] width 6 height 6
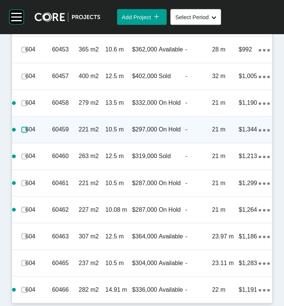
click at [27, 131] on label at bounding box center [24, 129] width 6 height 6
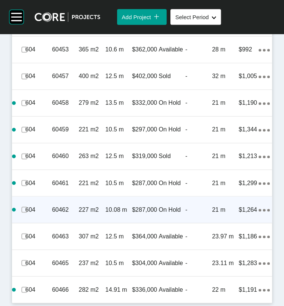
click at [25, 215] on span at bounding box center [24, 209] width 11 height 11
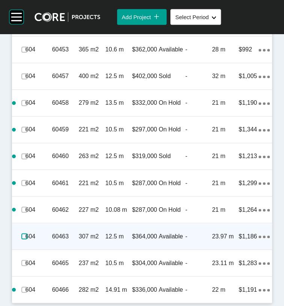
click at [27, 239] on label at bounding box center [24, 236] width 6 height 6
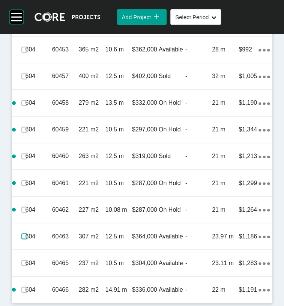
scroll to position [2879, 0]
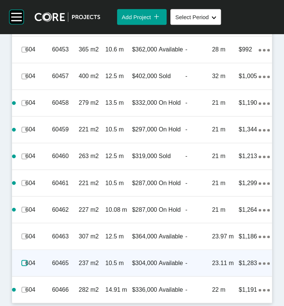
click at [27, 260] on label at bounding box center [24, 263] width 6 height 6
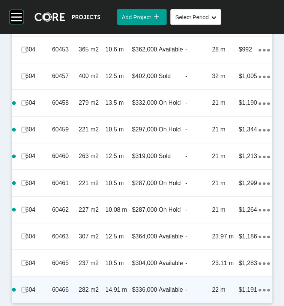
click at [62, 283] on div "60466" at bounding box center [65, 289] width 27 height 23
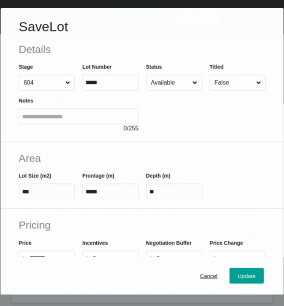
scroll to position [2851, 0]
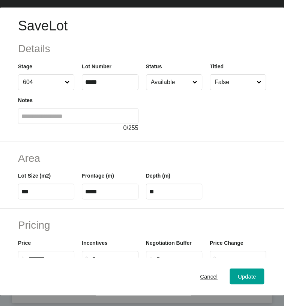
click at [146, 90] on label "Available" at bounding box center [174, 82] width 56 height 16
click at [149, 90] on input "Available" at bounding box center [170, 82] width 42 height 15
click at [230, 276] on button "Update" at bounding box center [247, 276] width 35 height 16
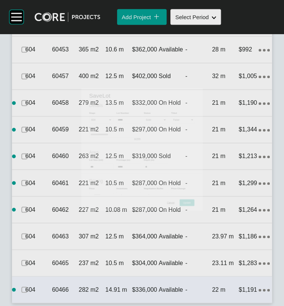
scroll to position [2879, 0]
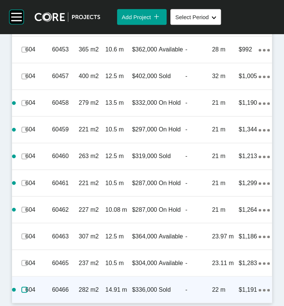
click at [27, 292] on label at bounding box center [24, 289] width 6 height 6
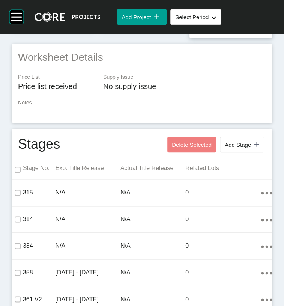
scroll to position [0, 0]
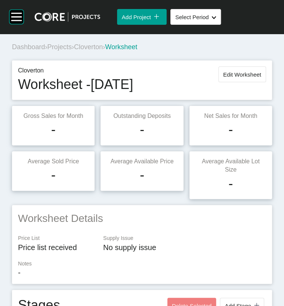
click at [67, 51] on span "Projects" at bounding box center [59, 47] width 24 height 8
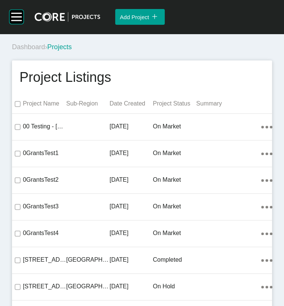
scroll to position [726, 0]
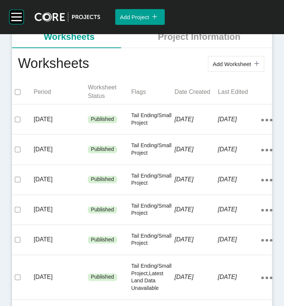
scroll to position [158, 0]
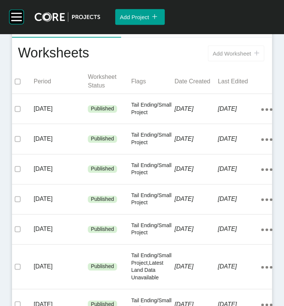
click at [213, 57] on span "Add Worksheet" at bounding box center [232, 53] width 38 height 6
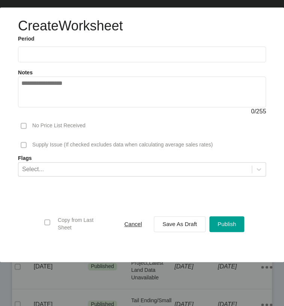
click at [61, 62] on label at bounding box center [142, 55] width 248 height 16
click at [61, 57] on input "text" at bounding box center [141, 54] width 241 height 6
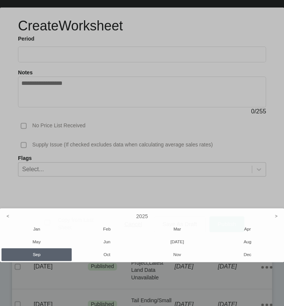
click at [248, 248] on li "Aug" at bounding box center [247, 241] width 70 height 13
type input "**********"
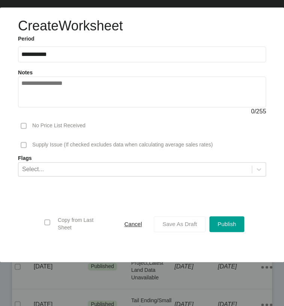
click at [187, 227] on span "Save As Draft" at bounding box center [179, 224] width 35 height 6
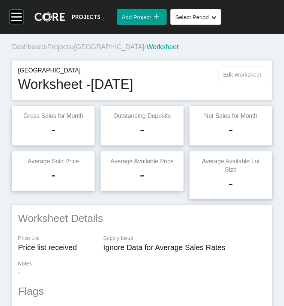
click at [248, 78] on span "Edit Worksheet" at bounding box center [242, 74] width 38 height 6
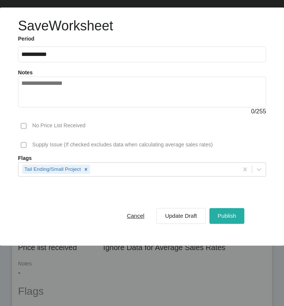
click at [218, 219] on span "Publish" at bounding box center [227, 215] width 18 height 6
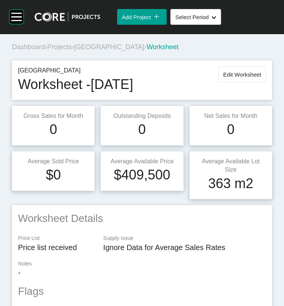
click at [72, 51] on span "Projects" at bounding box center [59, 47] width 24 height 8
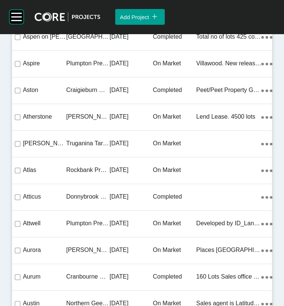
scroll to position [2457, 0]
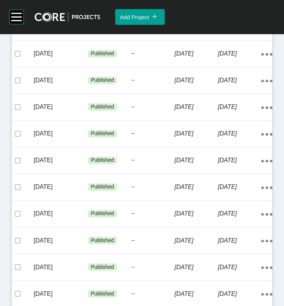
scroll to position [211, 0]
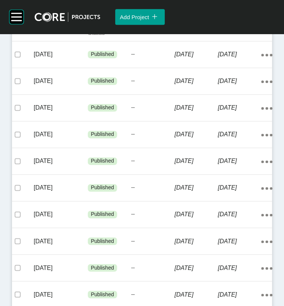
click at [220, 4] on span "Add Worksheet" at bounding box center [232, 1] width 38 height 6
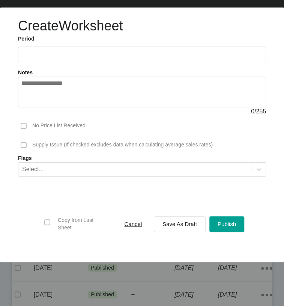
click at [57, 57] on input "text" at bounding box center [141, 54] width 241 height 6
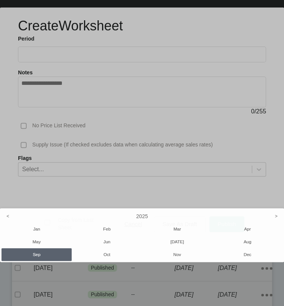
click at [248, 248] on li "Aug" at bounding box center [247, 241] width 70 height 13
type input "**********"
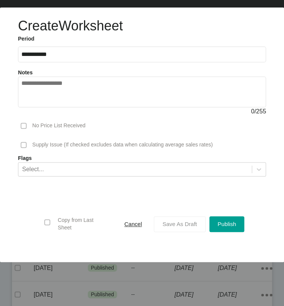
click at [191, 229] on div "Save As Draft" at bounding box center [180, 224] width 38 height 10
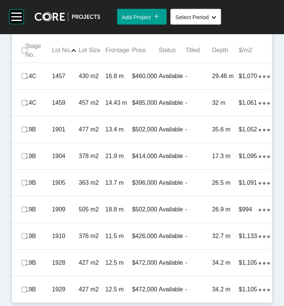
scroll to position [735, 0]
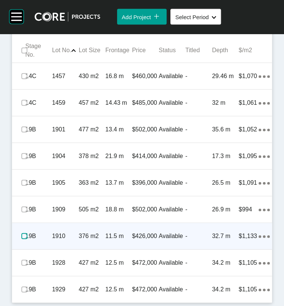
click at [27, 239] on label at bounding box center [24, 236] width 6 height 6
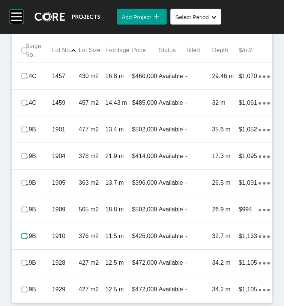
scroll to position [770, 0]
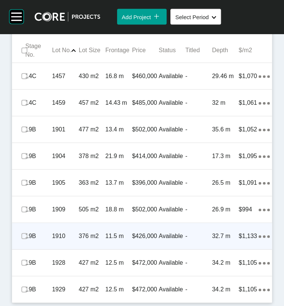
click at [153, 224] on div "$426,000" at bounding box center [145, 235] width 27 height 23
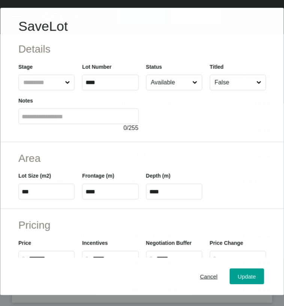
scroll to position [741, 0]
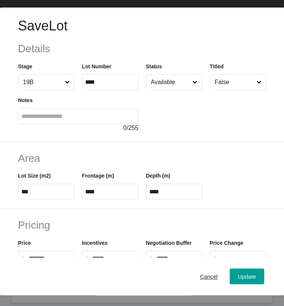
click at [171, 90] on input "Available" at bounding box center [170, 82] width 42 height 15
click at [238, 278] on span "Update" at bounding box center [247, 276] width 18 height 6
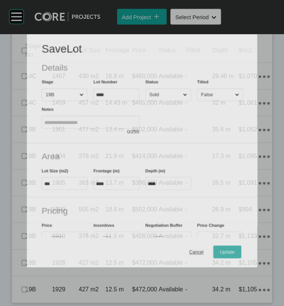
scroll to position [770, 0]
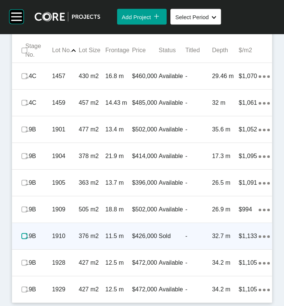
click at [26, 233] on label at bounding box center [24, 236] width 6 height 6
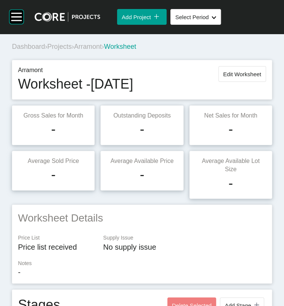
scroll to position [12, 0]
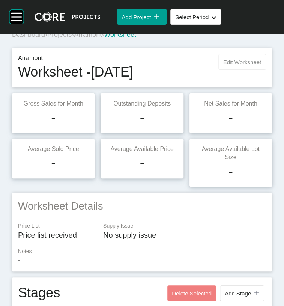
click at [234, 65] on span "Edit Worksheet" at bounding box center [242, 62] width 38 height 6
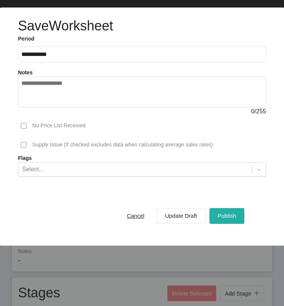
click at [218, 219] on span "Publish" at bounding box center [227, 215] width 18 height 6
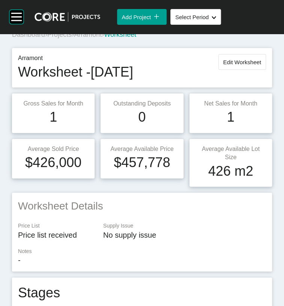
click at [66, 38] on span "Projects" at bounding box center [59, 35] width 24 height 8
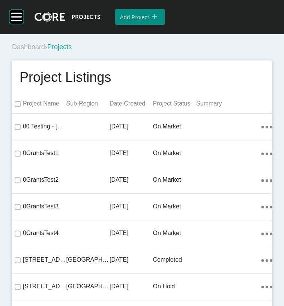
scroll to position [3019, 0]
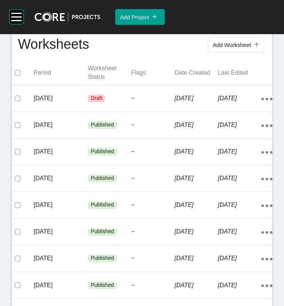
scroll to position [170, 0]
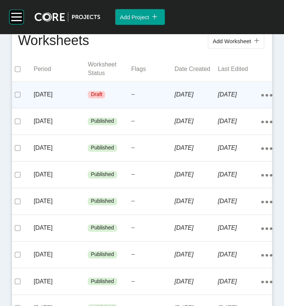
click at [115, 106] on div "Draft" at bounding box center [110, 94] width 44 height 23
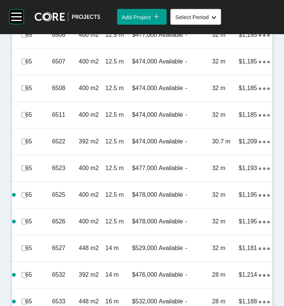
scroll to position [659, 0]
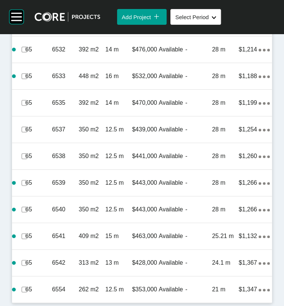
scroll to position [1229, 0]
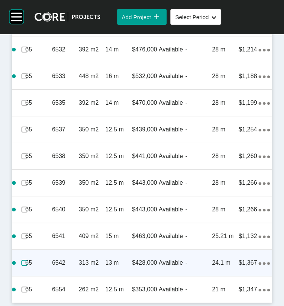
click at [27, 260] on label at bounding box center [24, 263] width 6 height 6
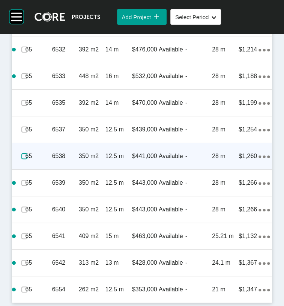
click at [27, 153] on label at bounding box center [24, 156] width 6 height 6
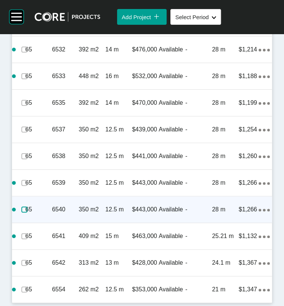
click at [25, 206] on label at bounding box center [24, 209] width 6 height 6
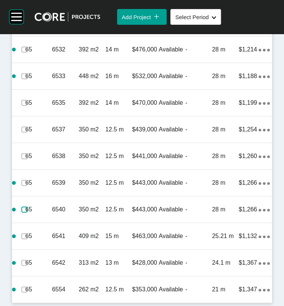
scroll to position [898, 0]
click at [27, 26] on label at bounding box center [24, 23] width 6 height 6
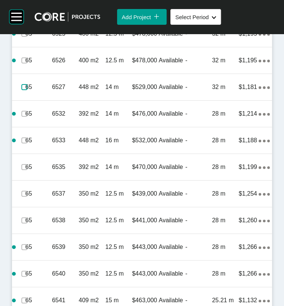
scroll to position [752, 0]
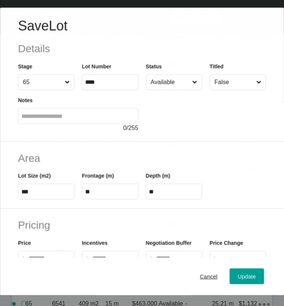
scroll to position [723, 0]
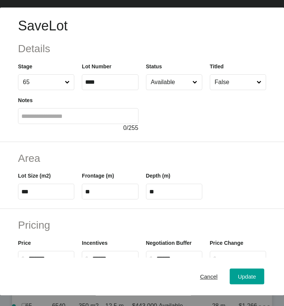
click at [159, 90] on input "Available" at bounding box center [170, 82] width 42 height 15
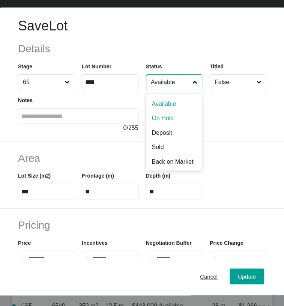
drag, startPoint x: 168, startPoint y: 144, endPoint x: 170, endPoint y: 152, distance: 7.3
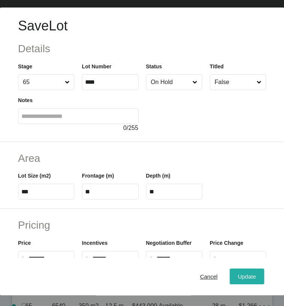
click at [238, 277] on span "Update" at bounding box center [247, 276] width 18 height 6
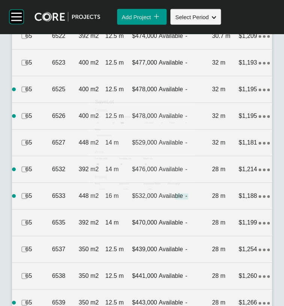
scroll to position [752, 0]
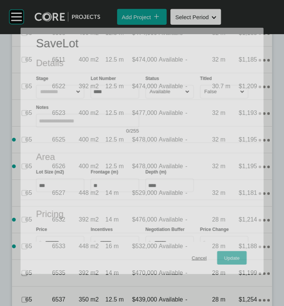
scroll to position [723, 0]
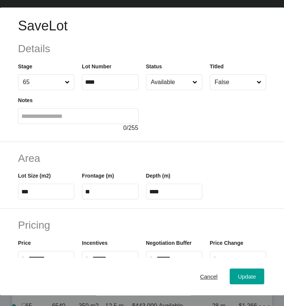
click at [161, 90] on input "Available" at bounding box center [170, 82] width 42 height 15
click at [236, 277] on div "Update" at bounding box center [247, 276] width 22 height 10
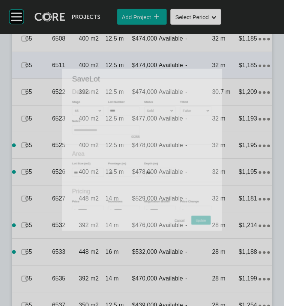
scroll to position [752, 0]
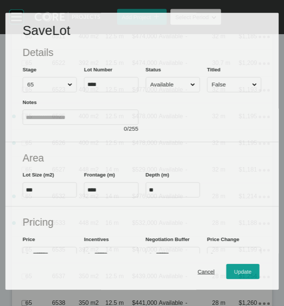
scroll to position [723, 0]
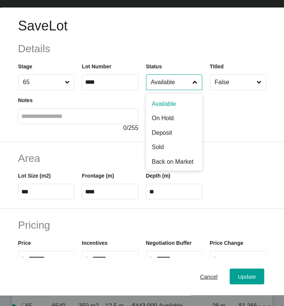
click at [168, 90] on input "Available" at bounding box center [170, 82] width 42 height 15
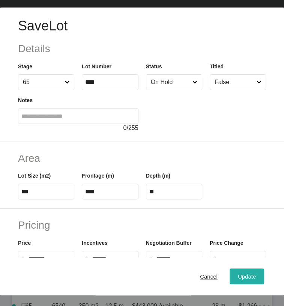
click at [238, 277] on span "Update" at bounding box center [247, 276] width 18 height 6
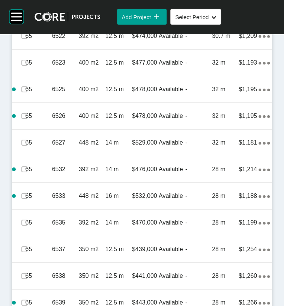
scroll to position [752, 0]
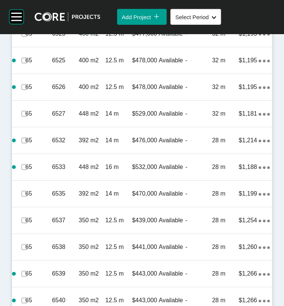
click at [27, 10] on label at bounding box center [24, 7] width 6 height 6
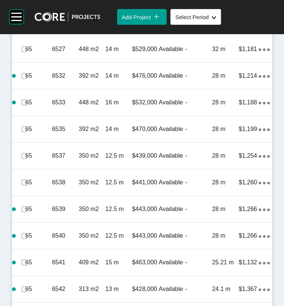
scroll to position [816, 0]
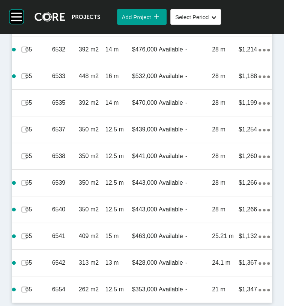
scroll to position [999, 0]
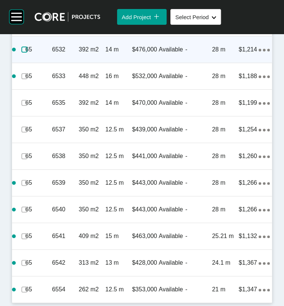
click at [27, 53] on label at bounding box center [24, 50] width 6 height 6
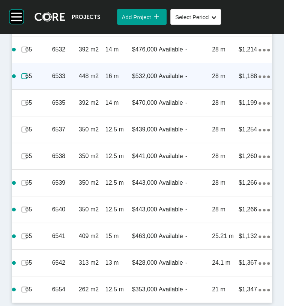
click at [26, 79] on label at bounding box center [24, 76] width 6 height 6
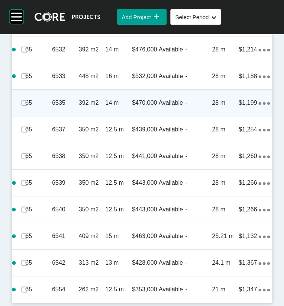
click at [120, 107] on p "14 m" at bounding box center [118, 103] width 27 height 8
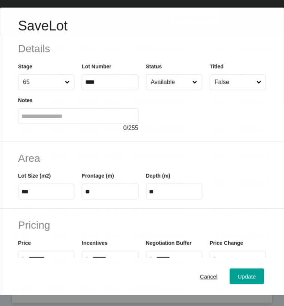
scroll to position [969, 0]
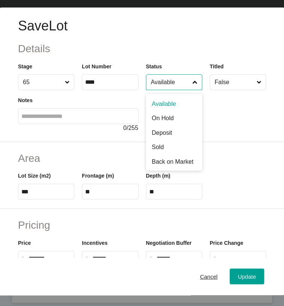
click at [167, 90] on input "Available" at bounding box center [170, 82] width 42 height 15
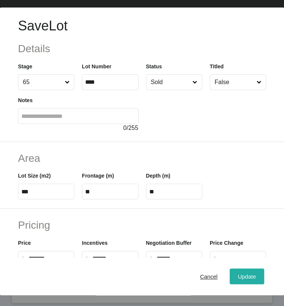
click at [238, 274] on span "Update" at bounding box center [247, 276] width 18 height 6
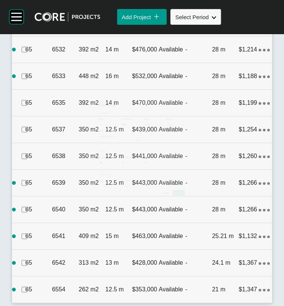
scroll to position [999, 0]
click at [27, 106] on label at bounding box center [24, 103] width 6 height 6
click at [27, 132] on label at bounding box center [24, 129] width 6 height 6
click at [27, 186] on label at bounding box center [24, 183] width 6 height 6
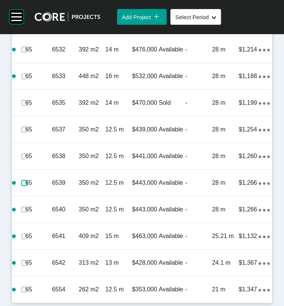
scroll to position [1177, 0]
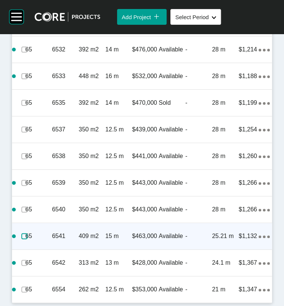
click at [27, 239] on label at bounding box center [24, 236] width 6 height 6
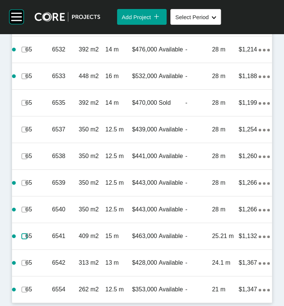
scroll to position [1243, 0]
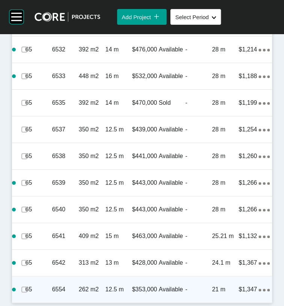
click at [188, 287] on div "-" at bounding box center [198, 289] width 27 height 23
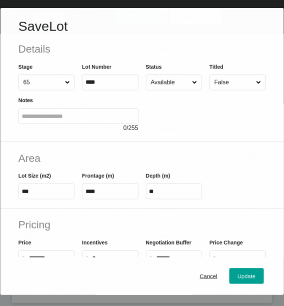
scroll to position [1213, 0]
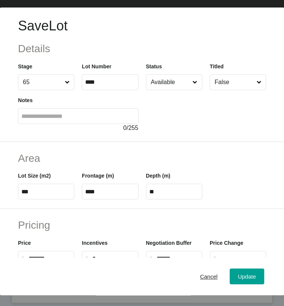
click at [171, 111] on div at bounding box center [206, 111] width 120 height 42
click at [171, 90] on input "Available" at bounding box center [170, 82] width 42 height 15
click at [238, 279] on span "Update" at bounding box center [247, 276] width 18 height 6
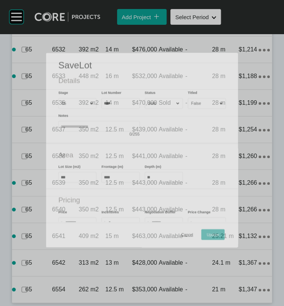
scroll to position [1243, 0]
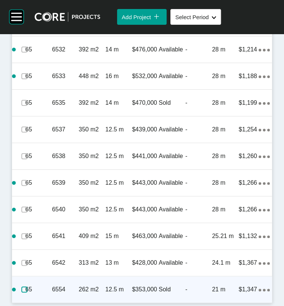
click at [27, 286] on label at bounding box center [24, 289] width 6 height 6
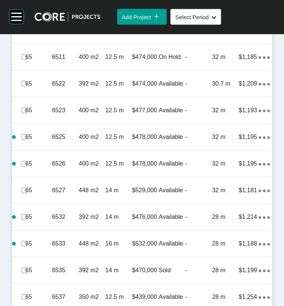
scroll to position [665, 0]
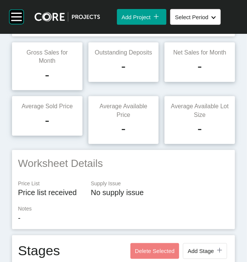
scroll to position [0, 0]
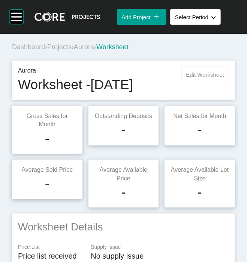
click at [184, 82] on button "Edit Worksheet" at bounding box center [206, 74] width 48 height 16
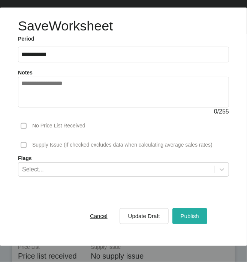
click at [184, 219] on span "Publish" at bounding box center [190, 215] width 18 height 6
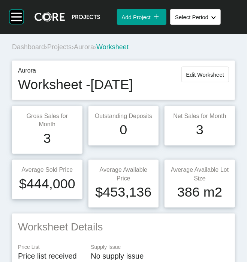
click at [72, 51] on span "Projects" at bounding box center [59, 47] width 24 height 8
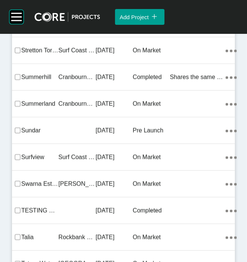
scroll to position [15260, 0]
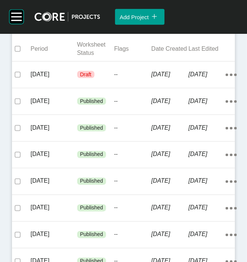
scroll to position [203, 0]
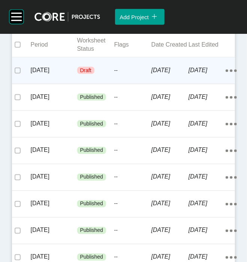
click at [142, 82] on div "--" at bounding box center [132, 70] width 37 height 23
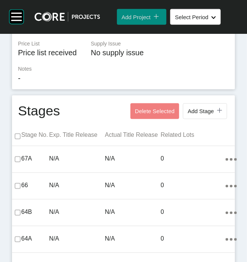
scroll to position [1746, 0]
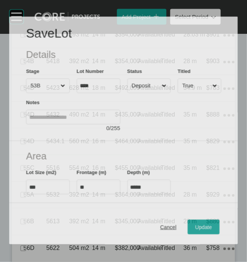
scroll to position [1717, 0]
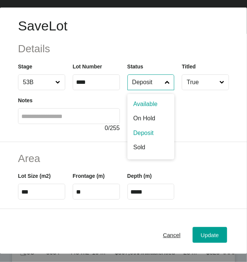
click at [145, 90] on input "Deposit" at bounding box center [147, 82] width 33 height 15
type input "*"
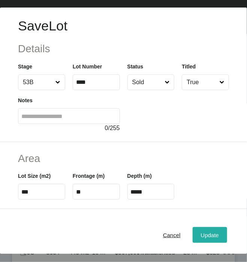
click at [201, 236] on span "Update" at bounding box center [210, 235] width 18 height 6
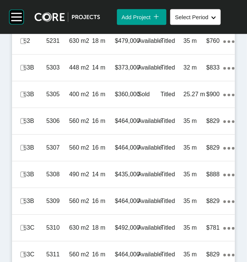
scroll to position [1192, 0]
